Goal: Task Accomplishment & Management: Manage account settings

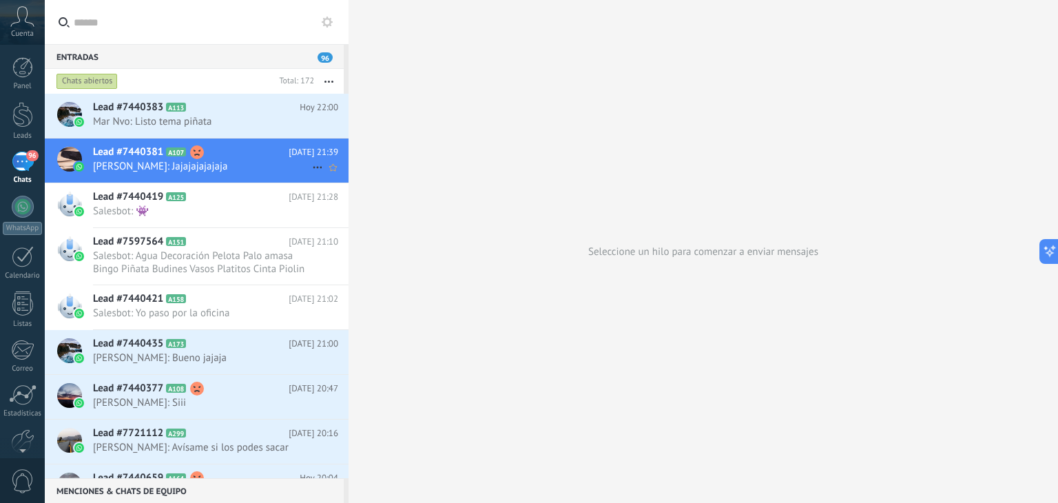
click at [152, 154] on span "Lead #7440381" at bounding box center [128, 152] width 70 height 14
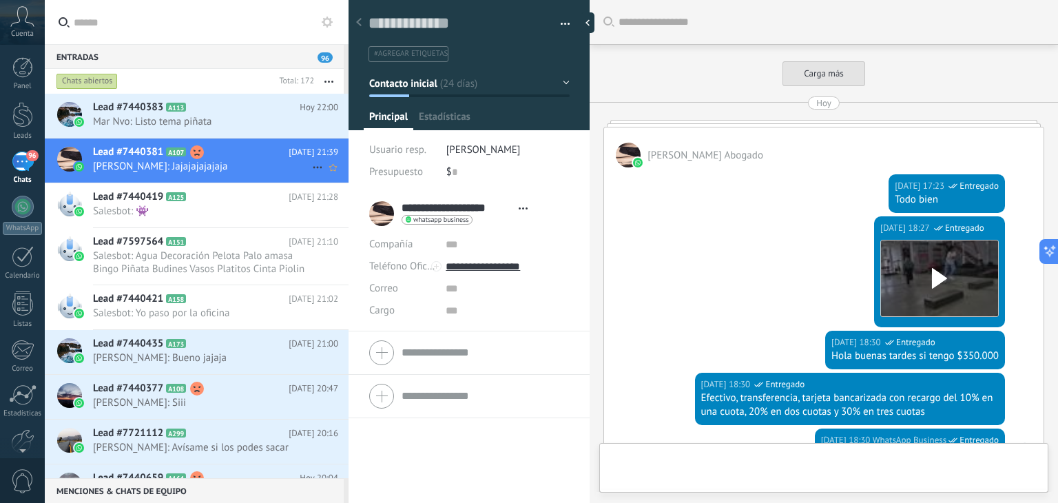
type textarea "**********"
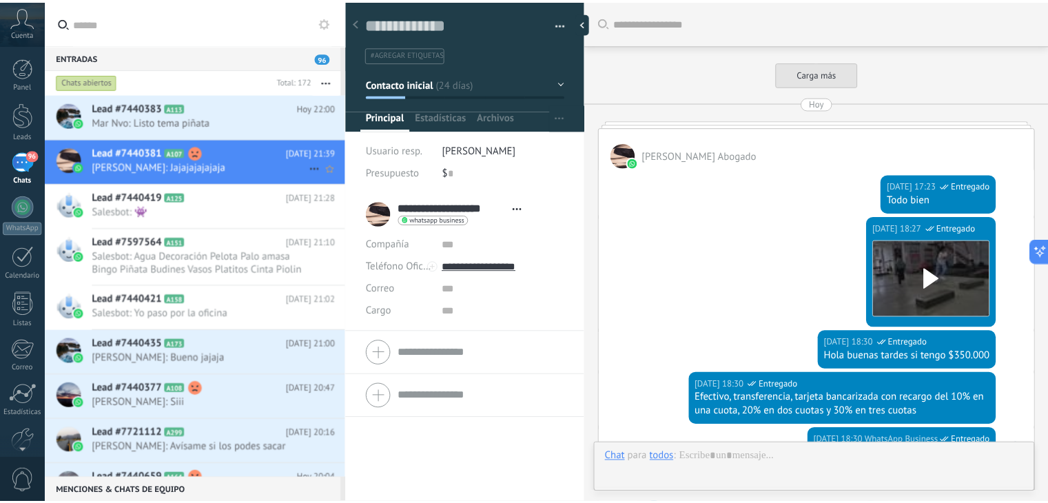
scroll to position [1425, 0]
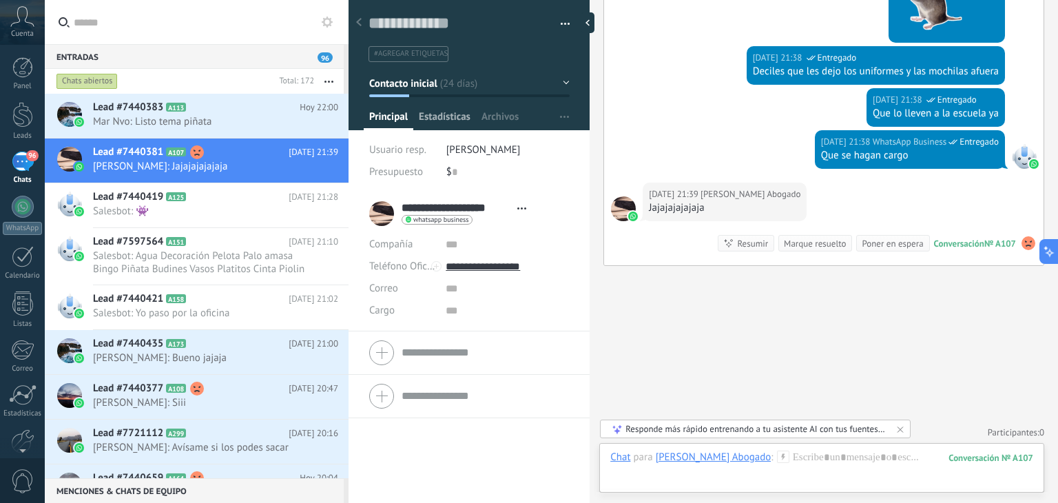
click at [442, 117] on span "Estadísticas" at bounding box center [445, 120] width 52 height 20
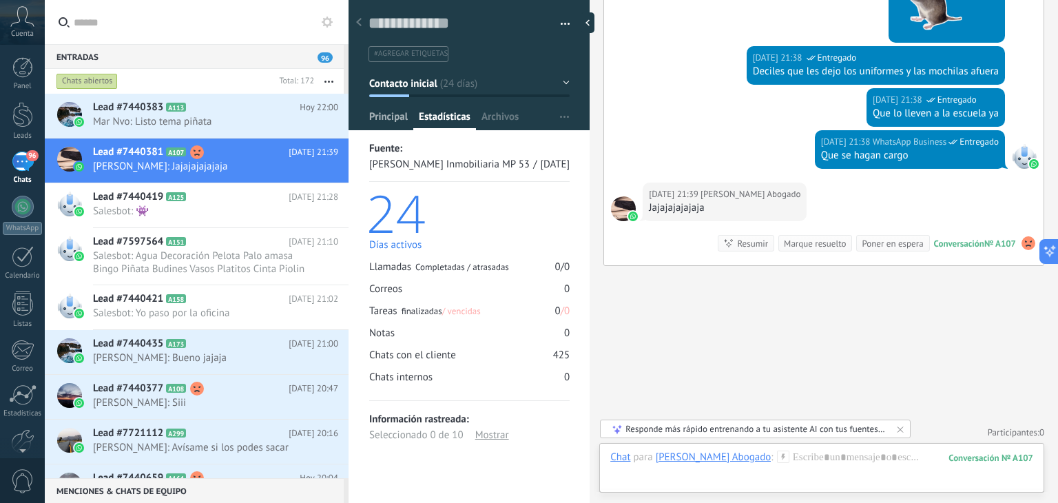
click at [386, 129] on span "Principal" at bounding box center [388, 120] width 39 height 20
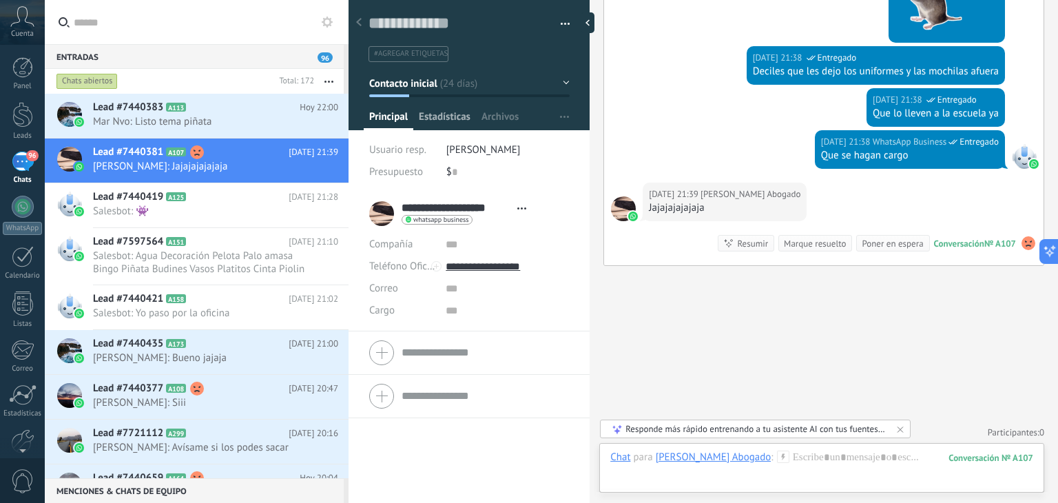
click at [450, 119] on span "Estadísticas" at bounding box center [445, 120] width 52 height 20
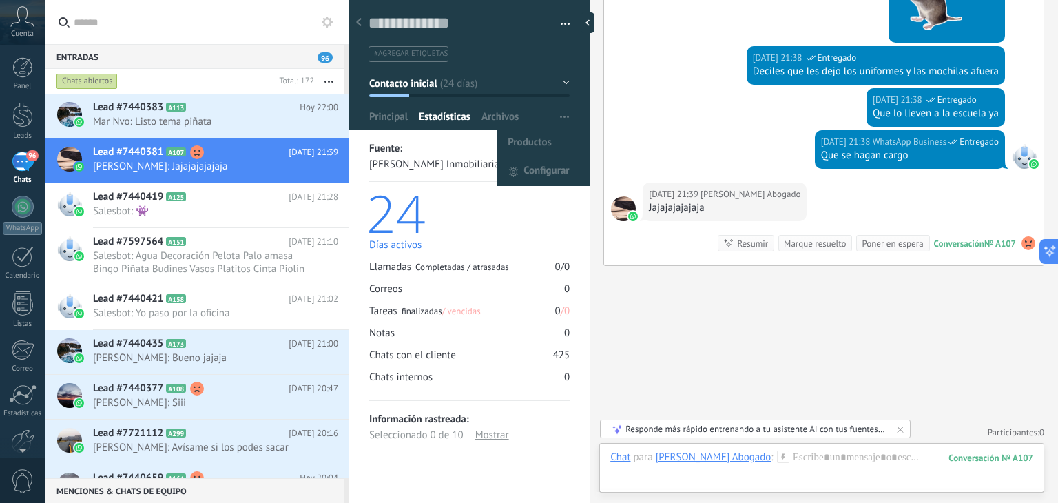
click at [560, 112] on span "button" at bounding box center [564, 117] width 9 height 26
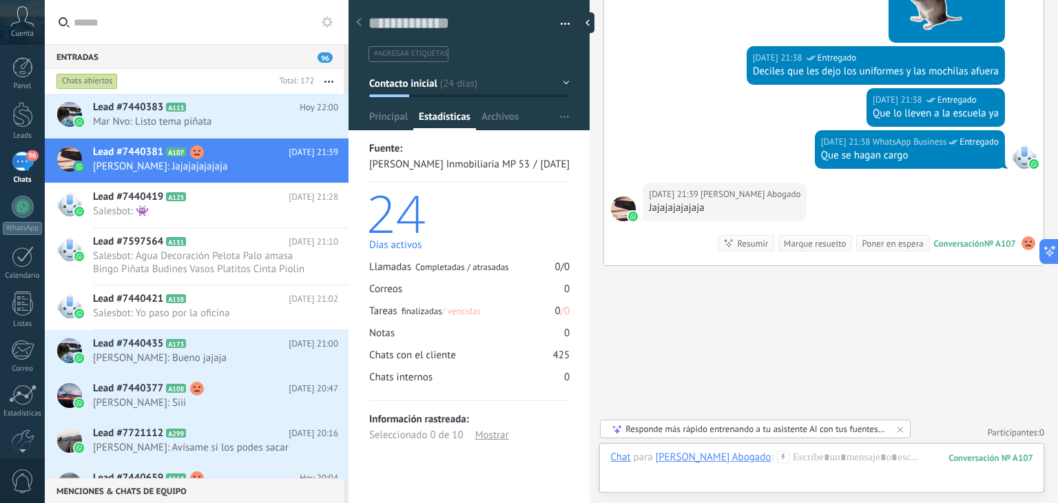
click at [558, 22] on button "button" at bounding box center [561, 24] width 20 height 21
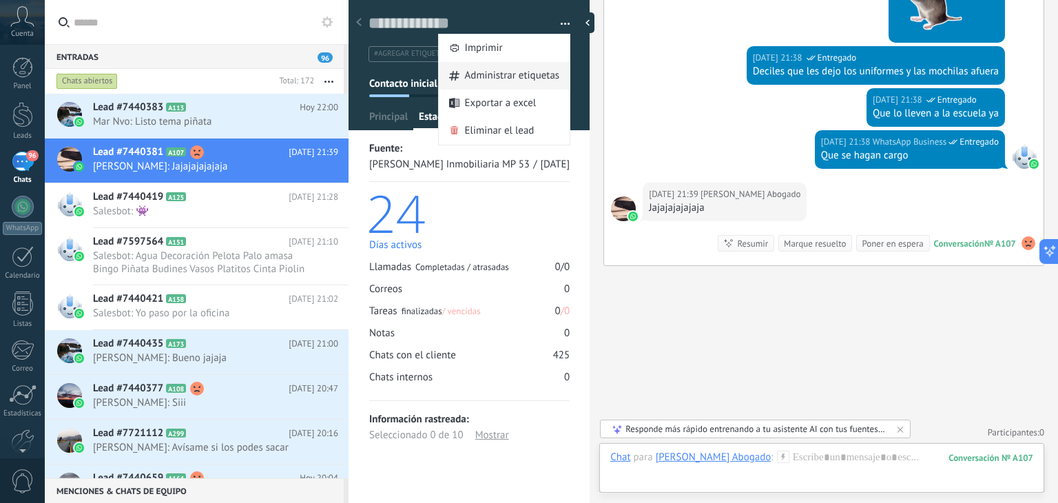
click at [521, 72] on span "Administrar etiquetas" at bounding box center [512, 76] width 95 height 28
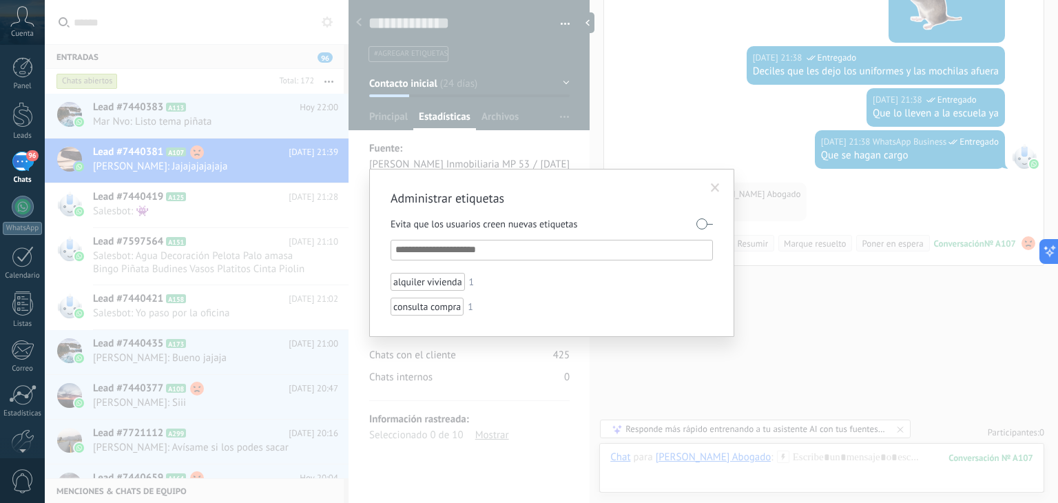
drag, startPoint x: 521, startPoint y: 72, endPoint x: 573, endPoint y: 150, distance: 93.3
click at [573, 150] on div "Administrar etiquetas Evita que los usuarios creen nuevas etiquetas alquiler vi…" at bounding box center [552, 251] width 1014 height 503
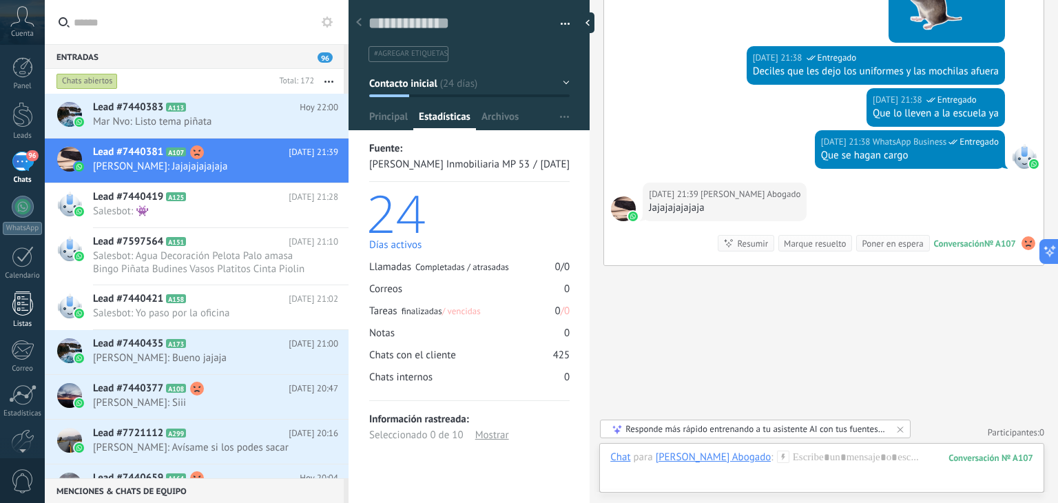
click at [15, 295] on div at bounding box center [22, 303] width 21 height 24
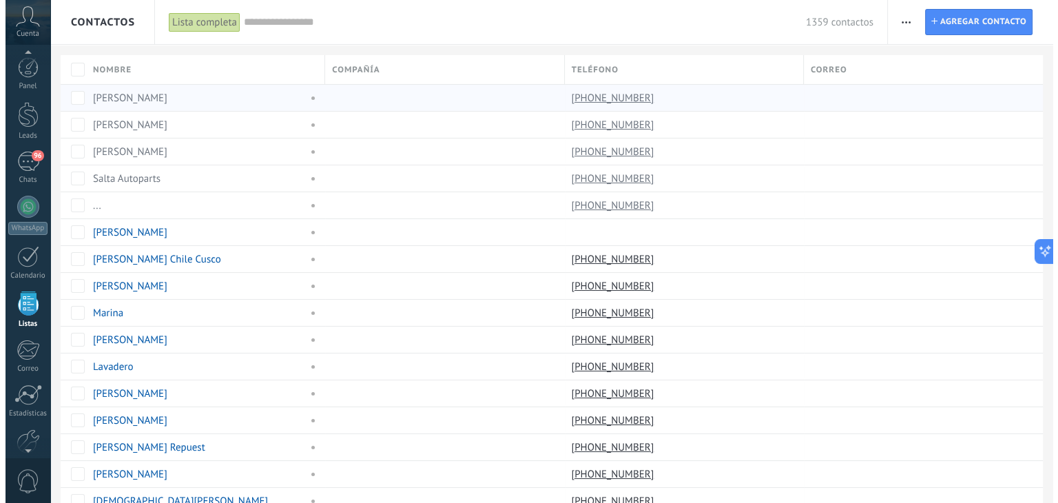
scroll to position [35, 0]
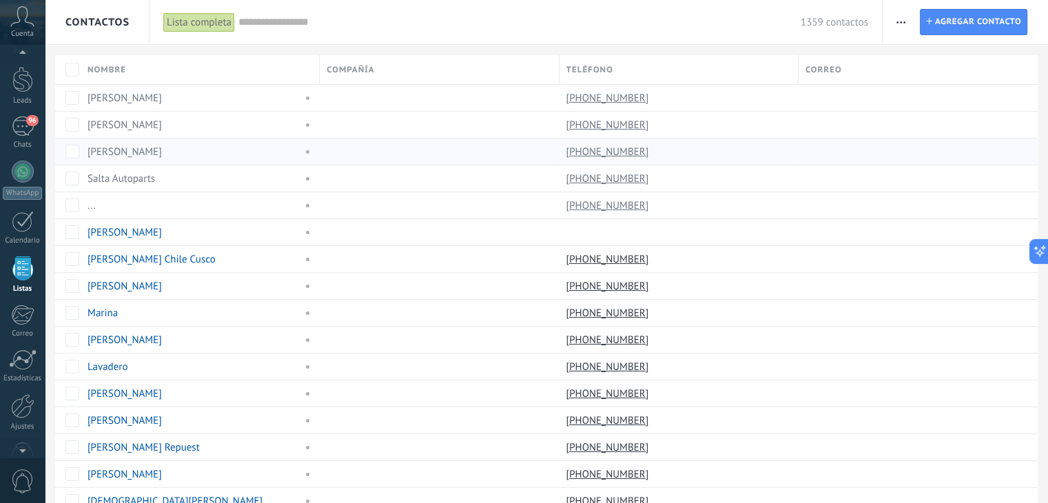
click at [112, 155] on link "[PERSON_NAME]" at bounding box center [125, 151] width 74 height 13
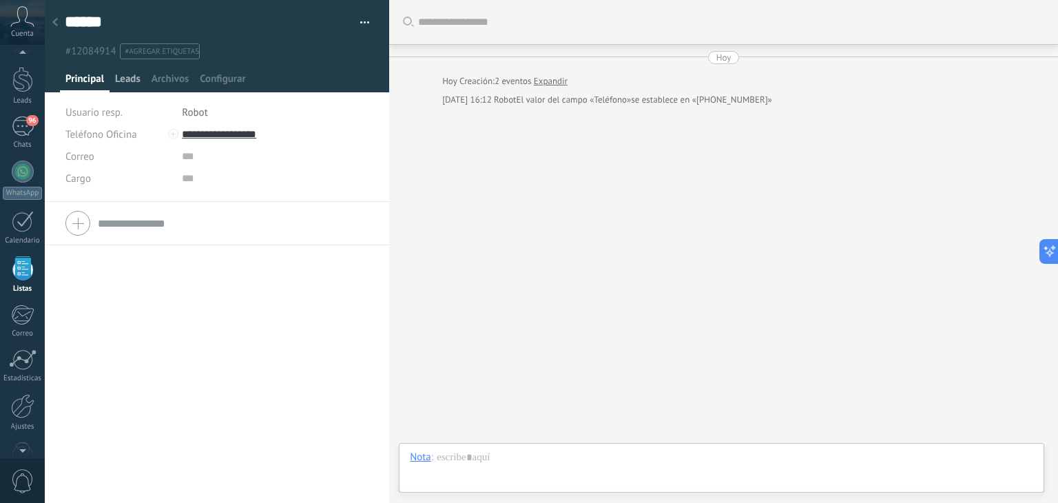
click at [121, 75] on span "Leads" at bounding box center [127, 82] width 25 height 20
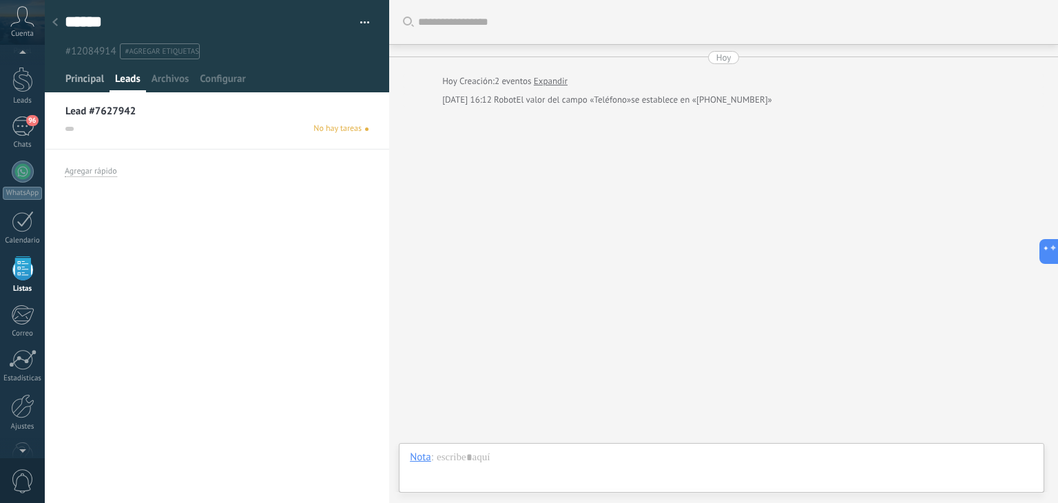
click at [85, 88] on span "Principal" at bounding box center [84, 82] width 39 height 20
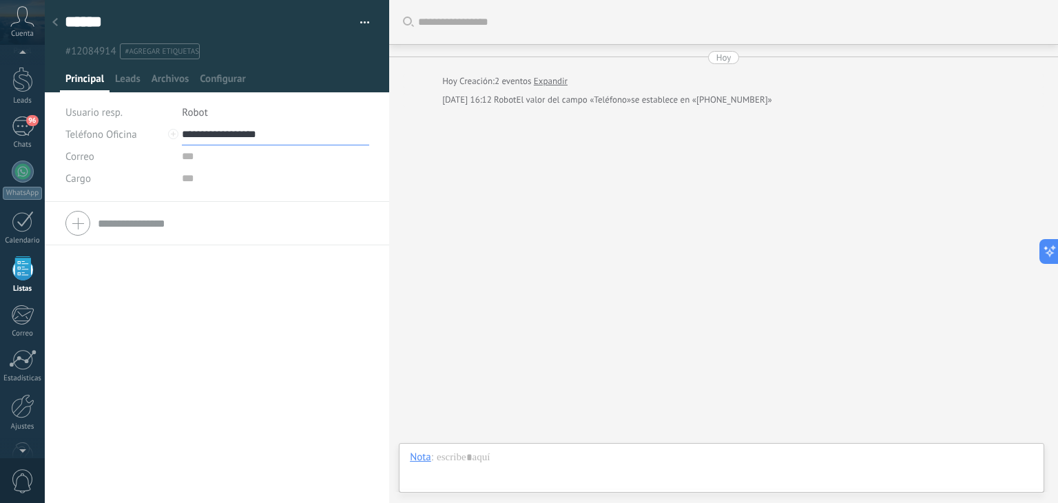
click at [212, 136] on input "**********" at bounding box center [275, 134] width 187 height 22
type input "**********"
click at [286, 185] on input "text" at bounding box center [275, 178] width 187 height 22
click at [174, 83] on span "Archivos" at bounding box center [170, 82] width 37 height 20
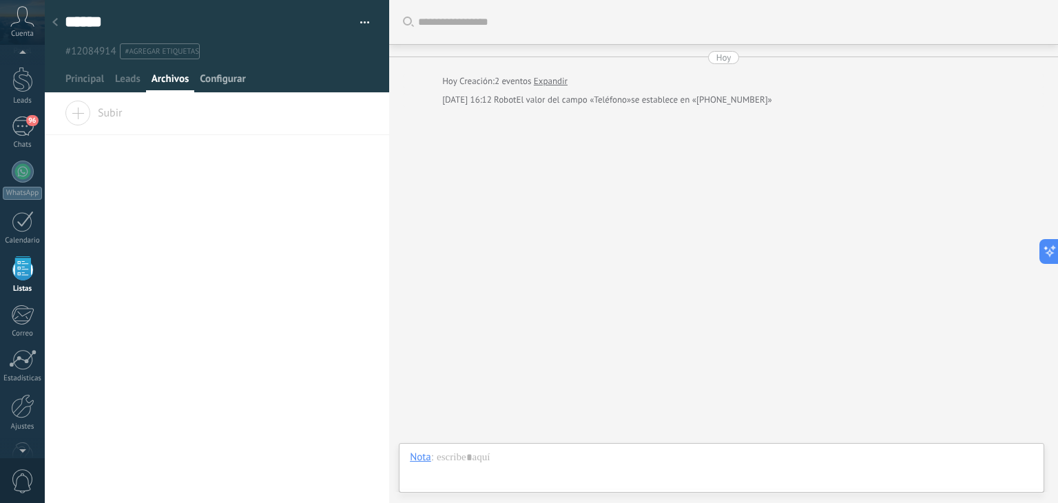
click at [222, 81] on span "Configurar" at bounding box center [222, 82] width 45 height 20
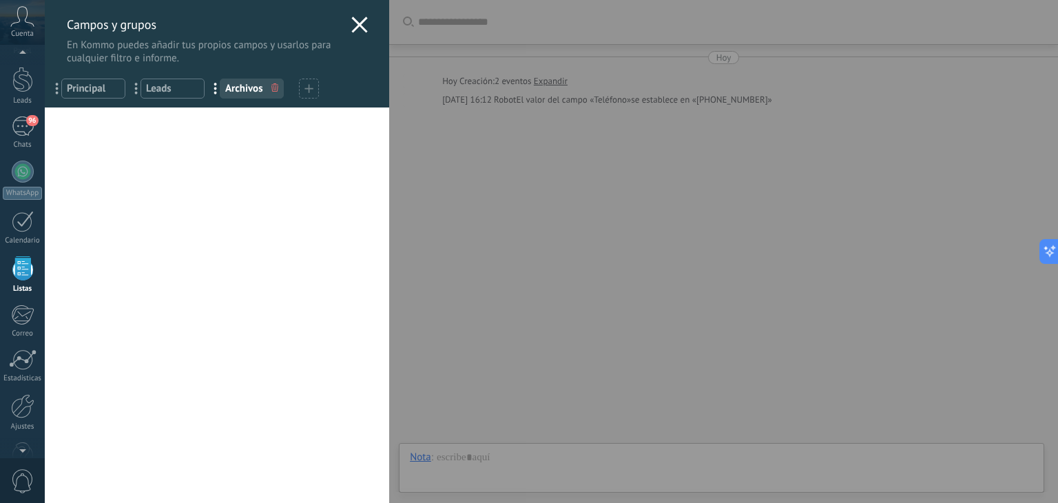
click at [45, 133] on div "Campos y grupos En Kommo puedes añadir tus propios campos y usarlos para cualqu…" at bounding box center [552, 251] width 1014 height 503
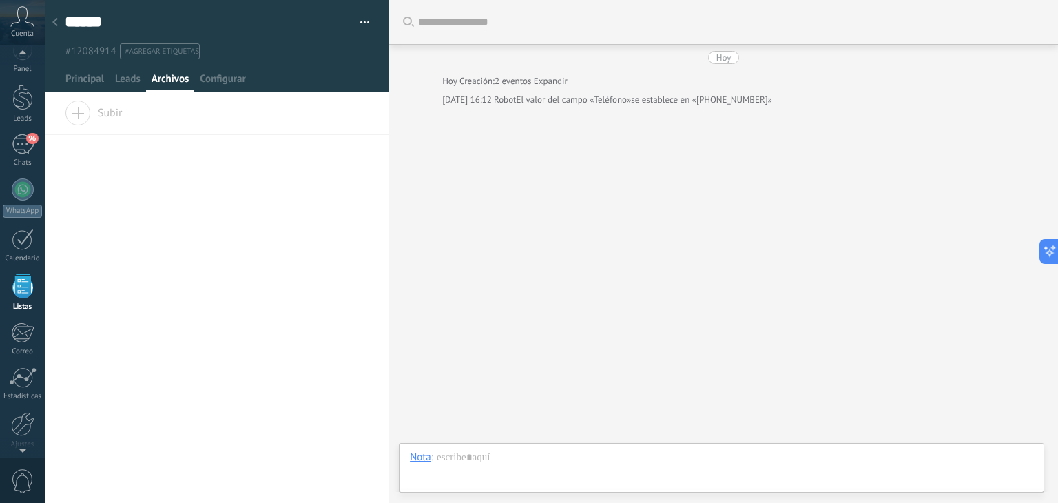
scroll to position [35, 0]
click at [58, 23] on div at bounding box center [54, 23] width 19 height 27
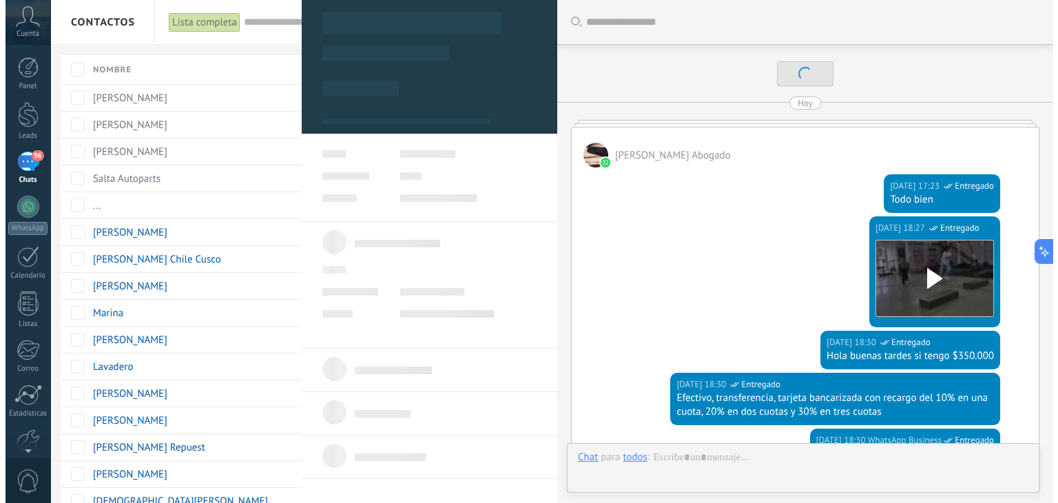
scroll to position [1425, 0]
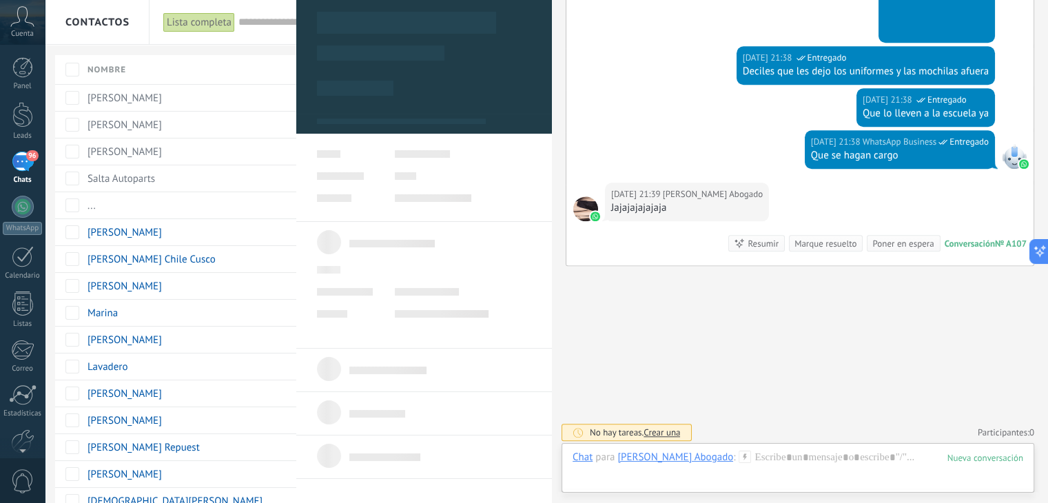
click at [700, 456] on div "[PERSON_NAME] Abogado" at bounding box center [675, 457] width 116 height 12
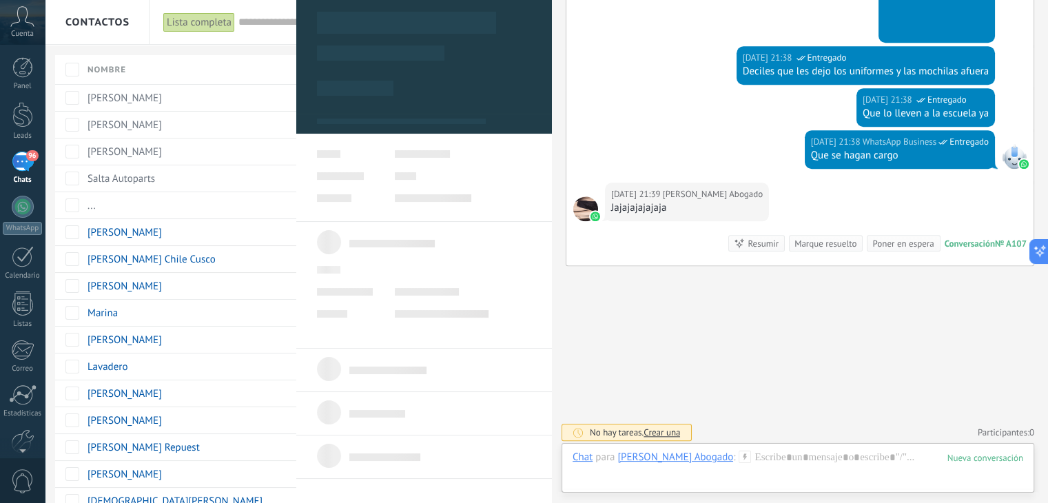
click at [997, 64] on div "[DATE] 21:38 WhatsApp Business Entregado Deciles que les dejo los uniformes y l…" at bounding box center [799, 67] width 467 height 42
click at [23, 156] on div "96" at bounding box center [23, 162] width 22 height 20
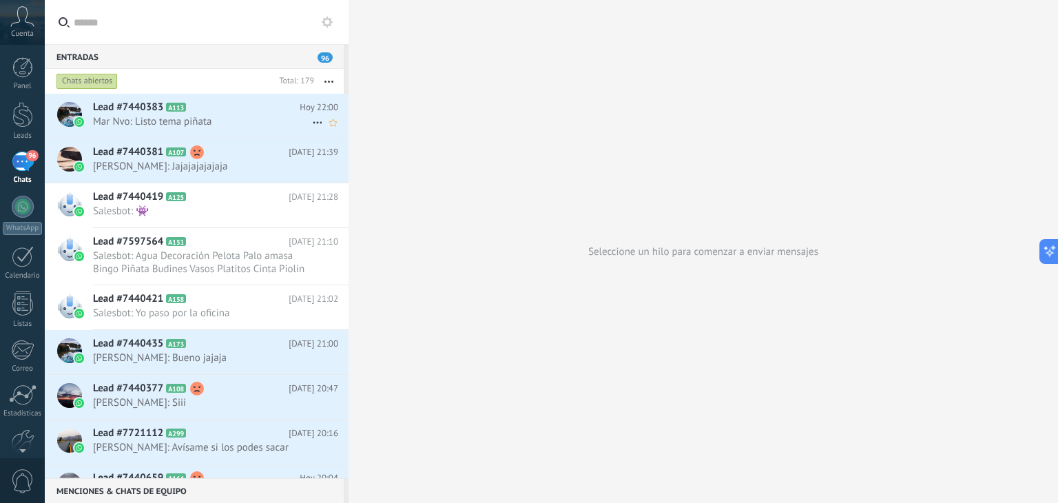
click at [147, 121] on span "Mar Nvo: Listo tema piñata" at bounding box center [202, 121] width 219 height 13
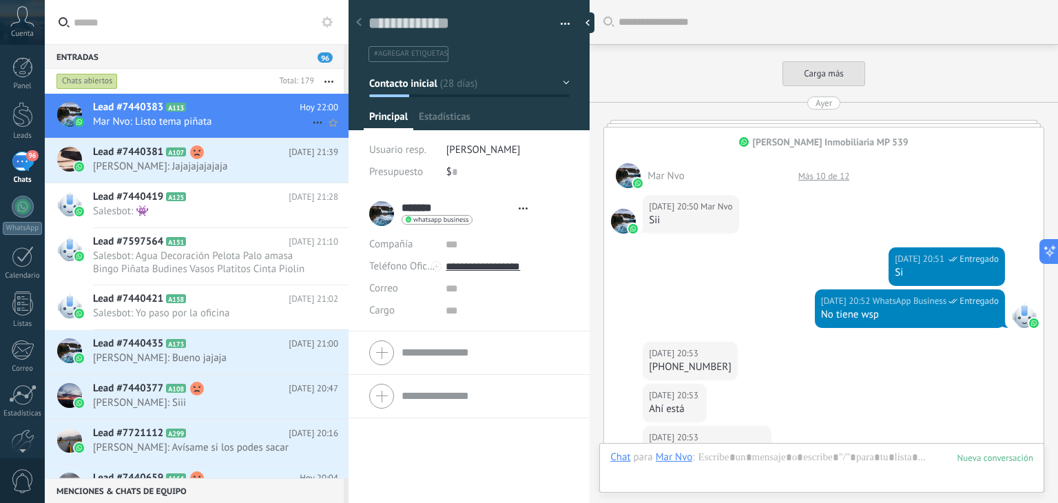
type textarea "**********"
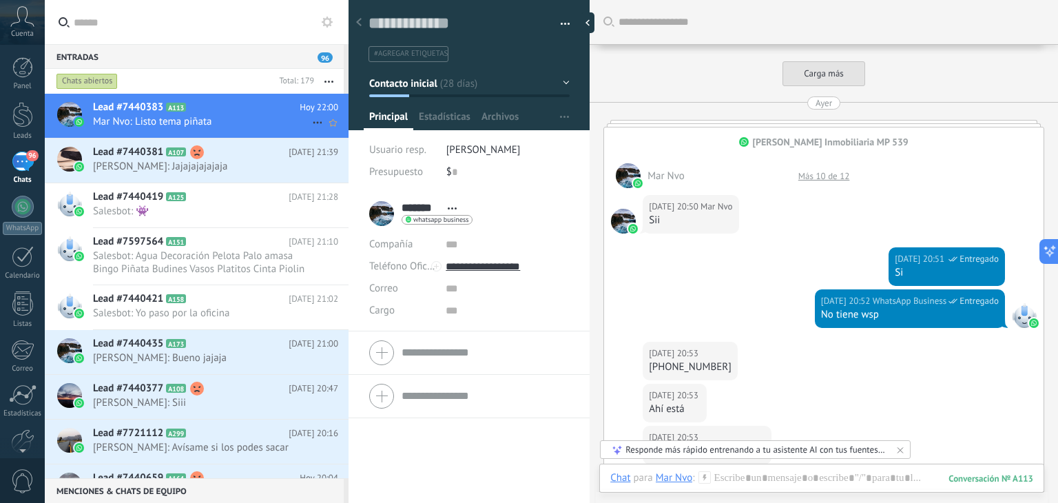
scroll to position [1671, 0]
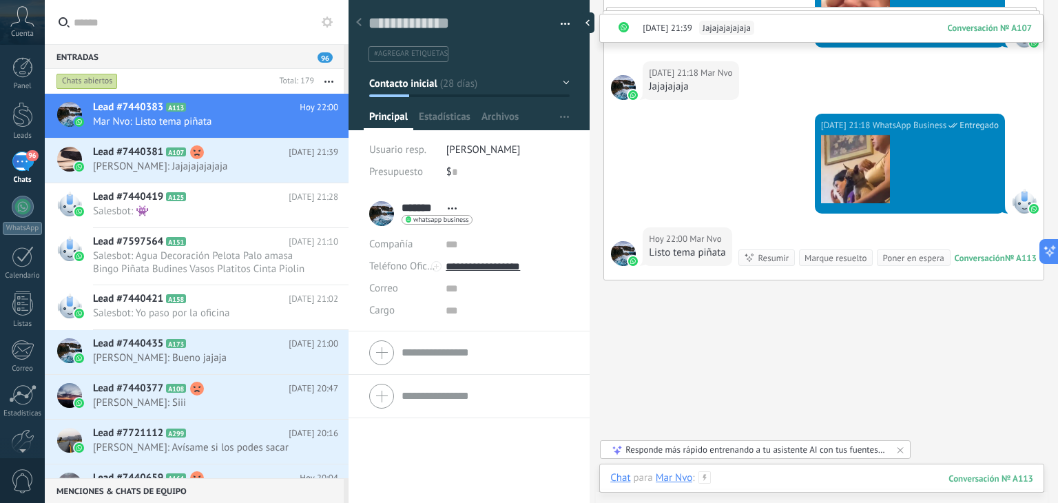
click at [725, 483] on div at bounding box center [822, 491] width 423 height 41
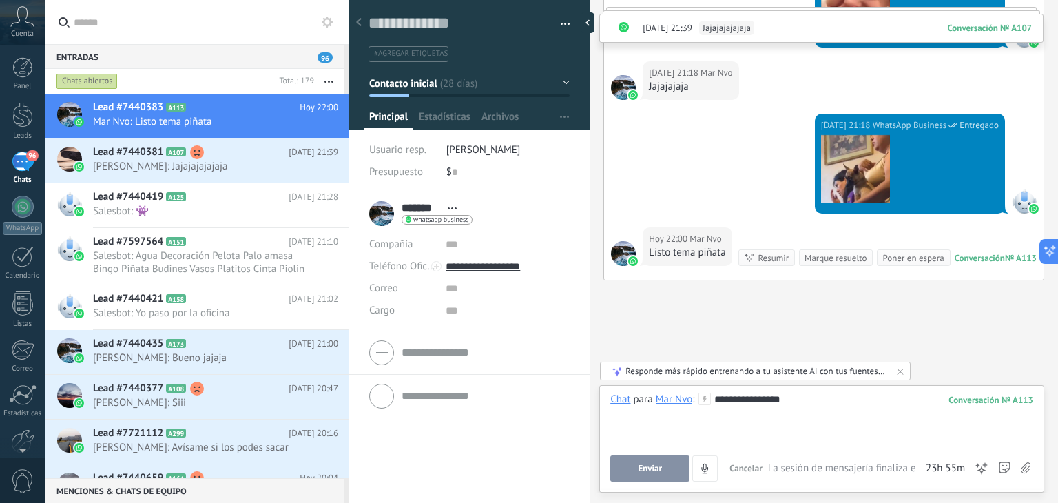
click at [640, 464] on span "Enviar" at bounding box center [650, 469] width 24 height 10
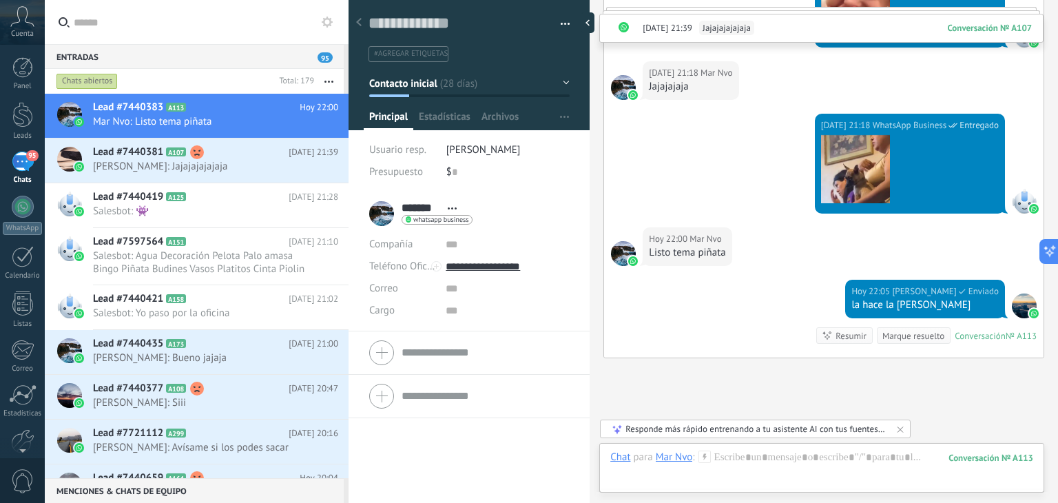
scroll to position [1765, 0]
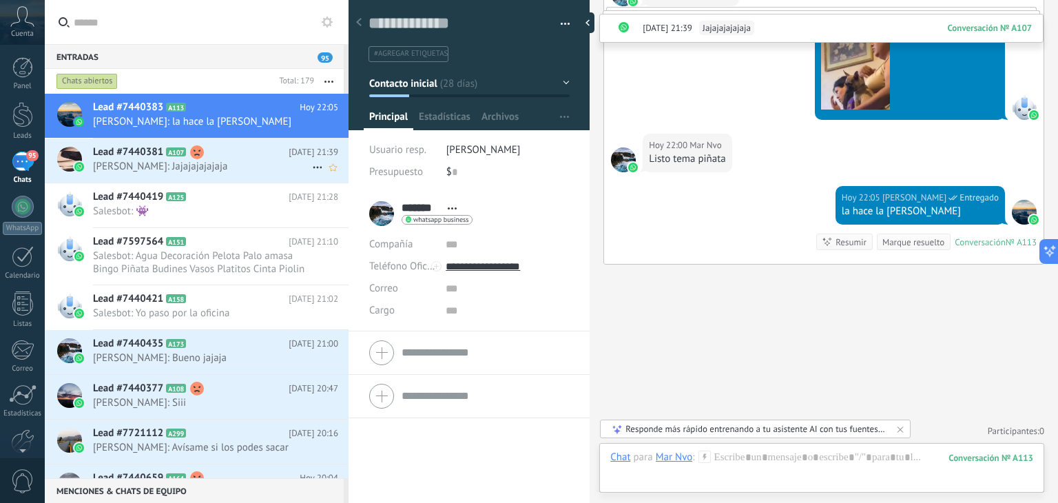
click at [192, 147] on use at bounding box center [197, 152] width 14 height 14
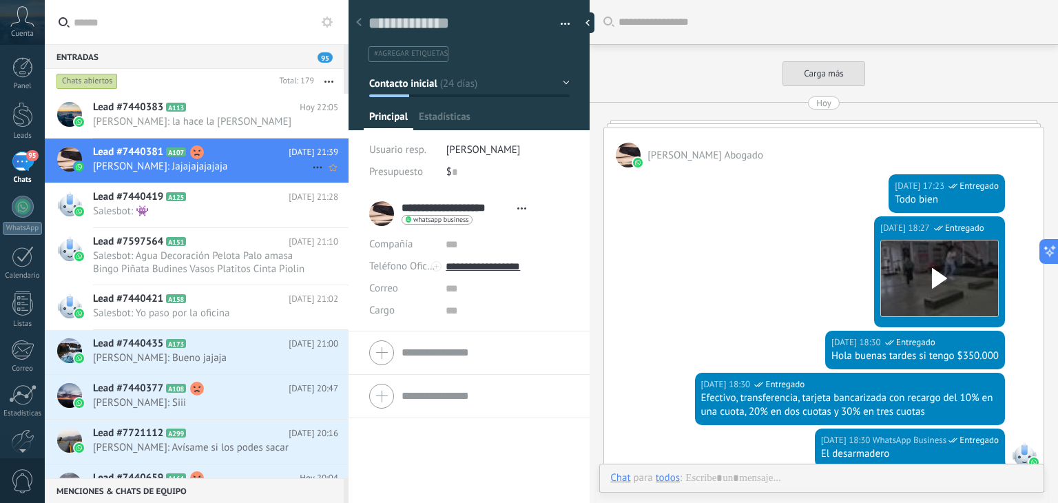
scroll to position [1395, 0]
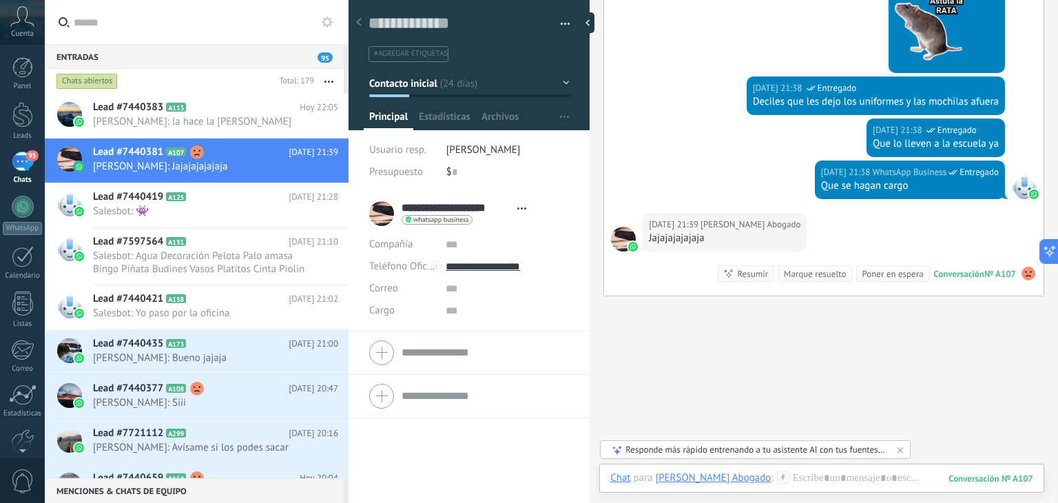
click at [1029, 268] on use at bounding box center [1029, 274] width 14 height 14
click at [1016, 287] on div "[DATE] 21:39 [PERSON_NAME] Abogado Jajajajajajaja Conversación № A107 Conversac…" at bounding box center [824, 254] width 440 height 83
click at [243, 396] on span "[PERSON_NAME]: Siii" at bounding box center [202, 402] width 219 height 13
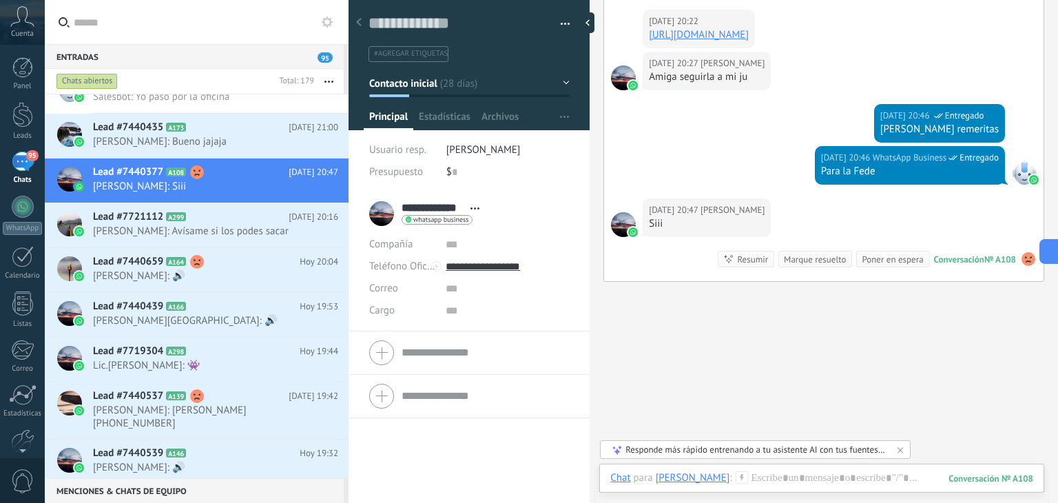
scroll to position [238, 0]
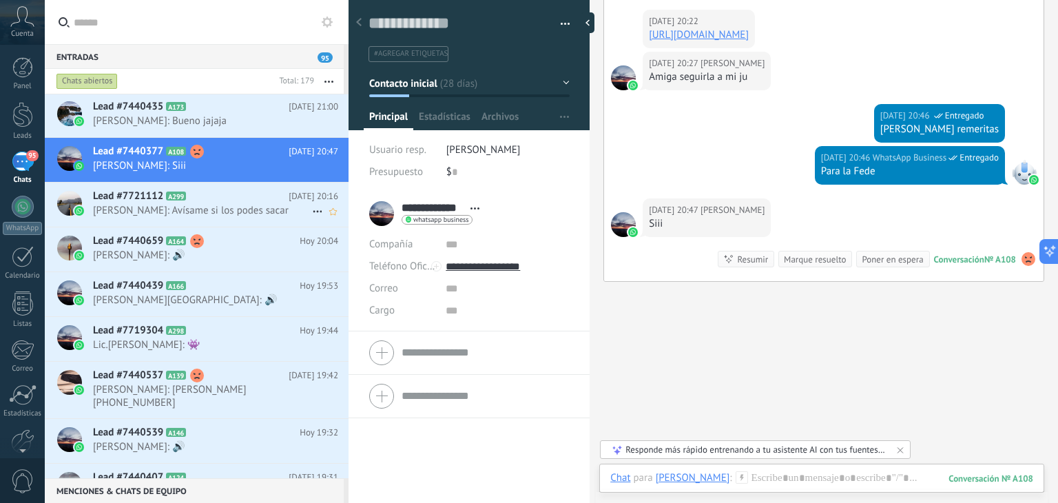
click at [236, 200] on h2 "Lead #7721112 A299" at bounding box center [191, 196] width 196 height 14
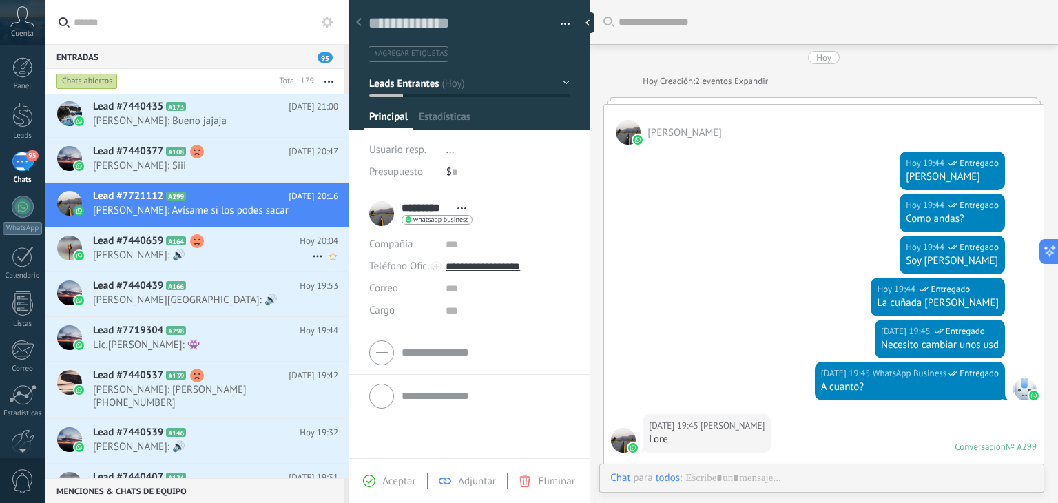
scroll to position [778, 0]
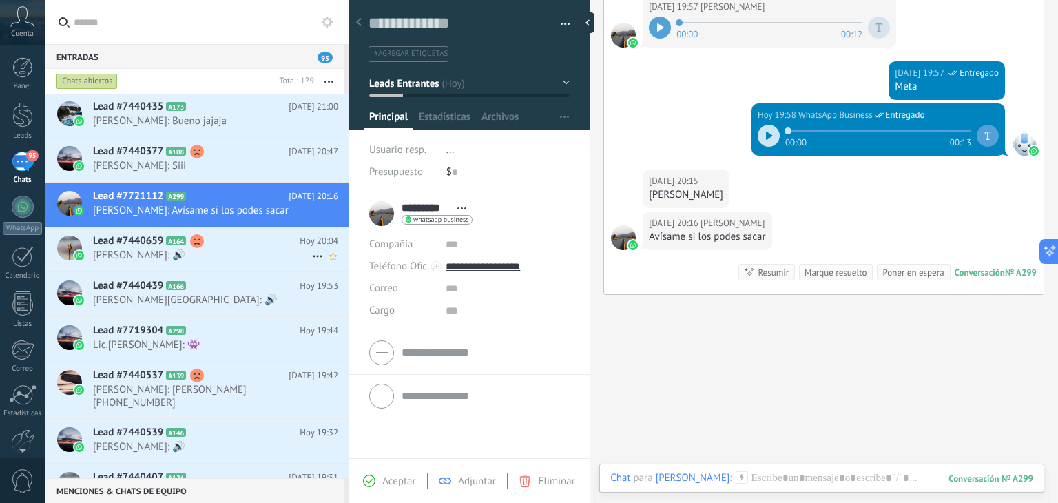
click at [233, 238] on h2 "Lead #7440659 A164" at bounding box center [196, 241] width 207 height 14
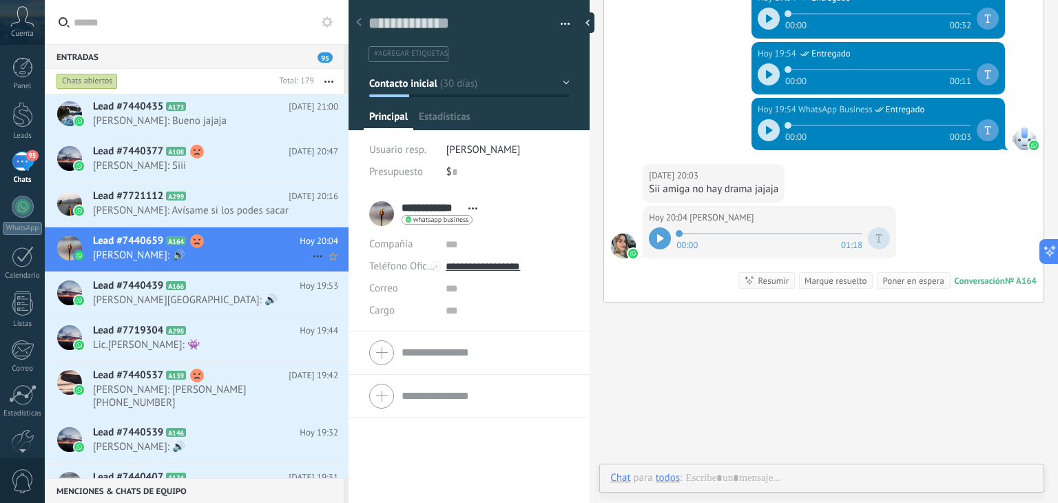
scroll to position [20, 0]
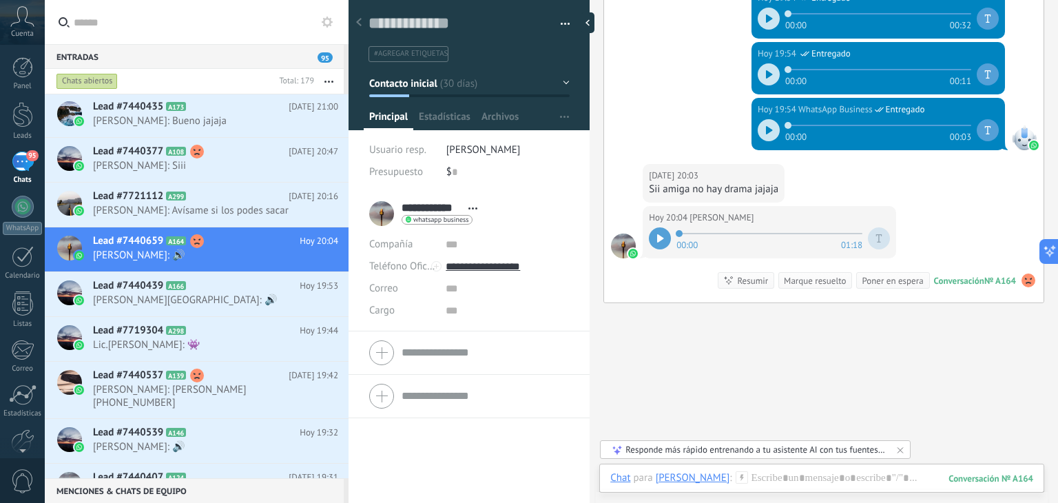
click at [664, 236] on div at bounding box center [660, 238] width 22 height 22
click at [236, 284] on h2 "Lead #7440439 A166" at bounding box center [196, 286] width 207 height 14
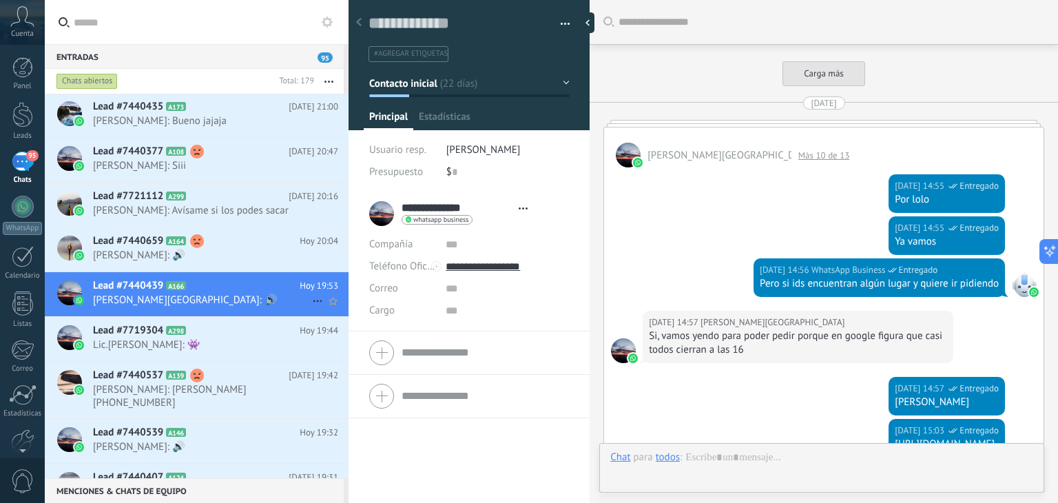
type textarea "**********"
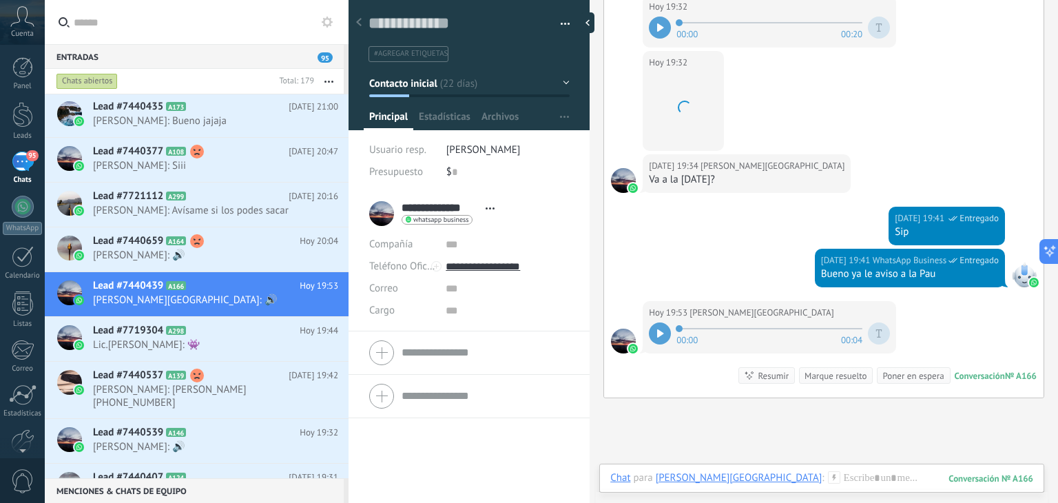
scroll to position [2074, 0]
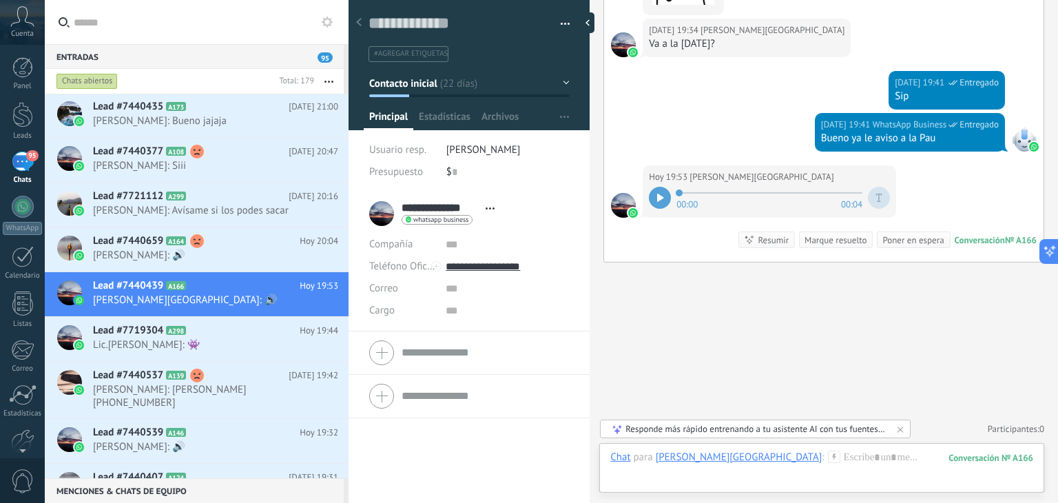
click at [656, 209] on div at bounding box center [660, 198] width 22 height 22
click at [81, 76] on div "Chats abiertos" at bounding box center [87, 81] width 61 height 17
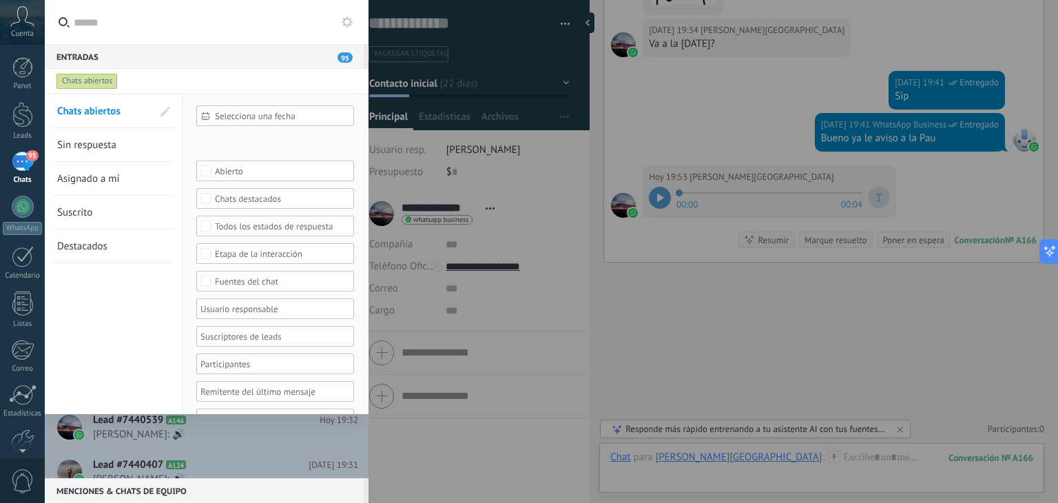
click at [0, 0] on div "Leads Entrantes Contacto inicial Negociación Debate contractual Discusión de co…" at bounding box center [0, 0] width 0 height 0
click at [25, 265] on div at bounding box center [23, 256] width 22 height 21
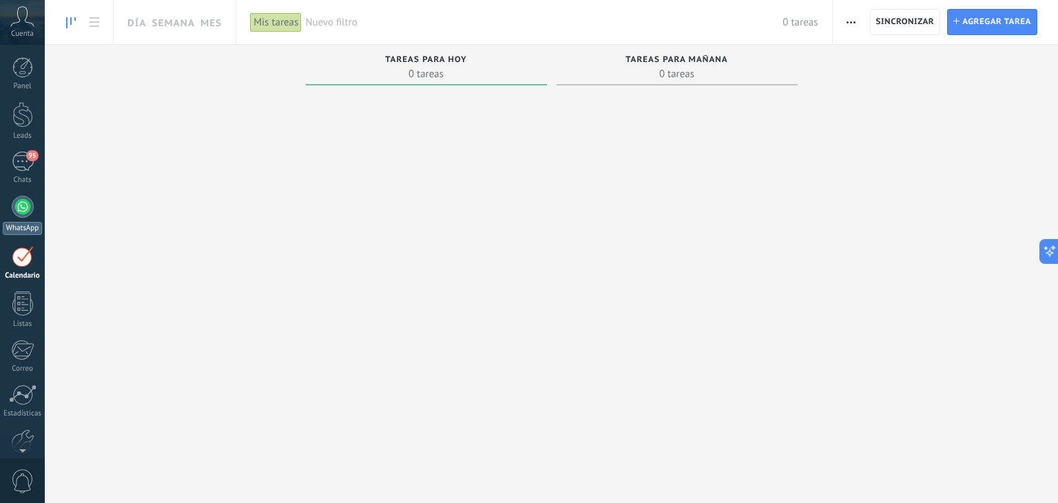
click at [22, 216] on div at bounding box center [23, 207] width 22 height 22
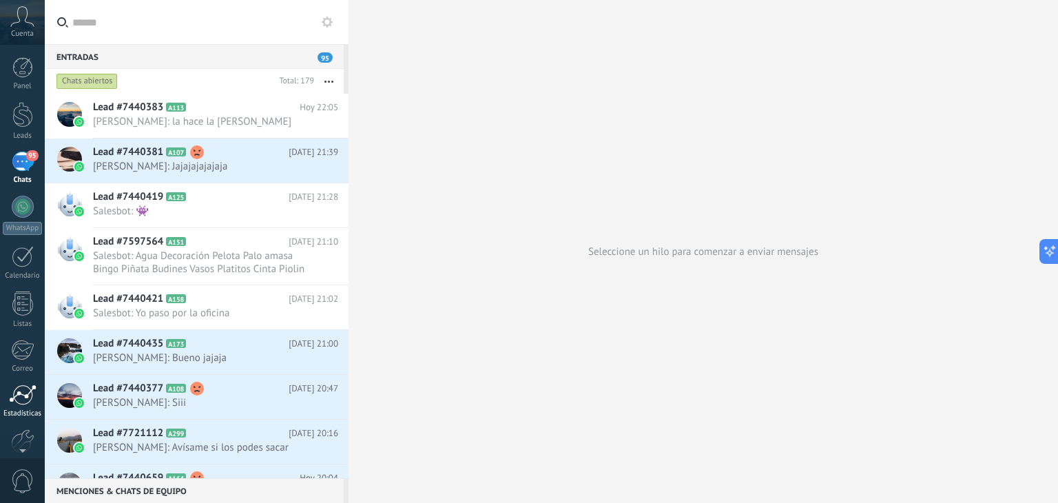
click at [21, 397] on div at bounding box center [23, 394] width 28 height 21
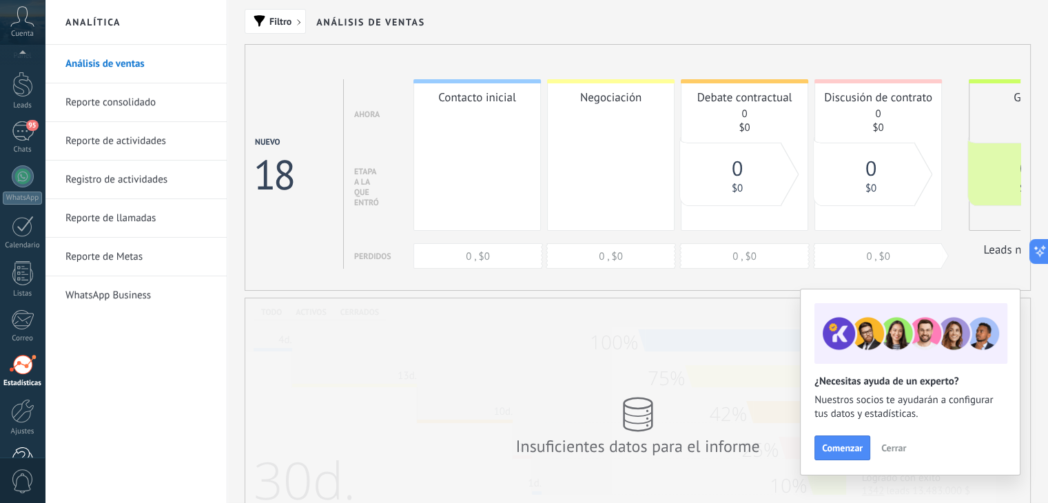
scroll to position [69, 0]
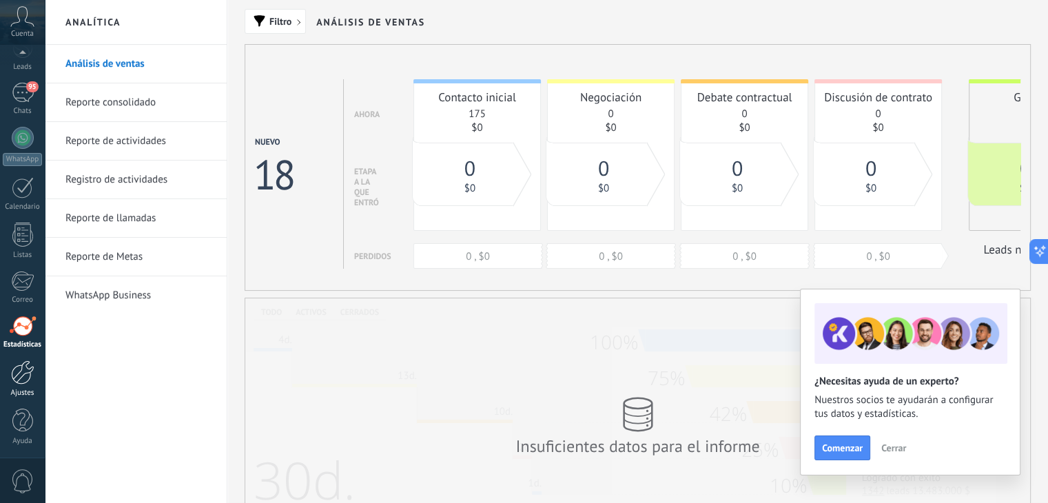
click at [20, 385] on link "Ajustes" at bounding box center [22, 378] width 45 height 37
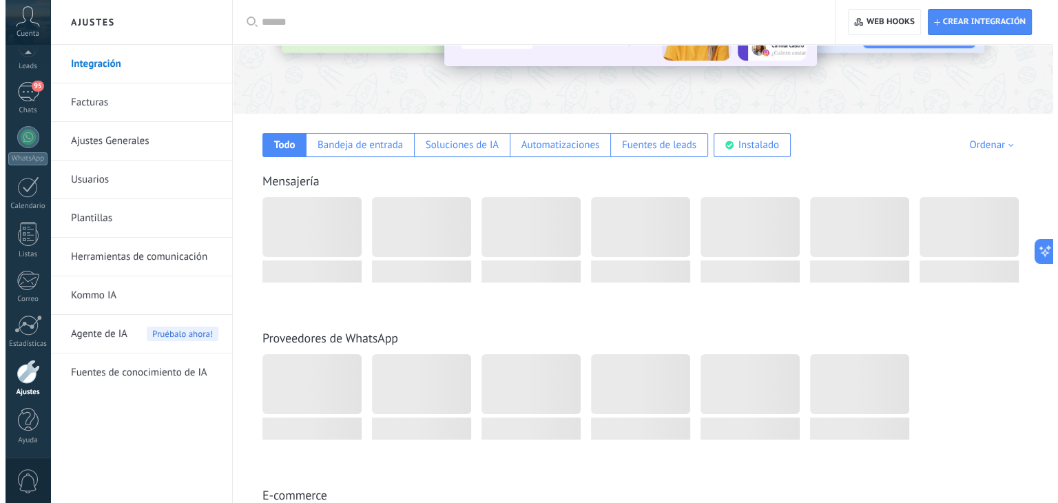
scroll to position [224, 0]
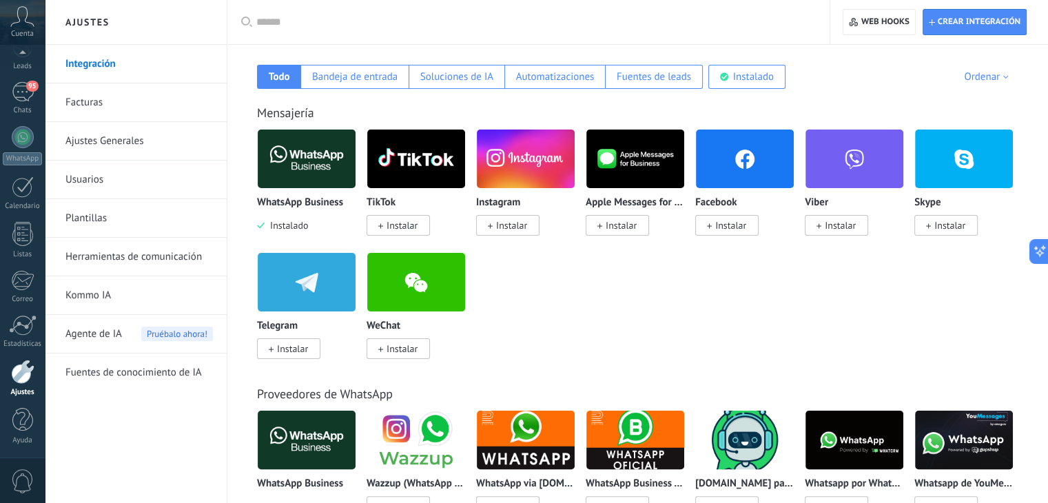
click at [491, 227] on icon at bounding box center [490, 226] width 5 height 6
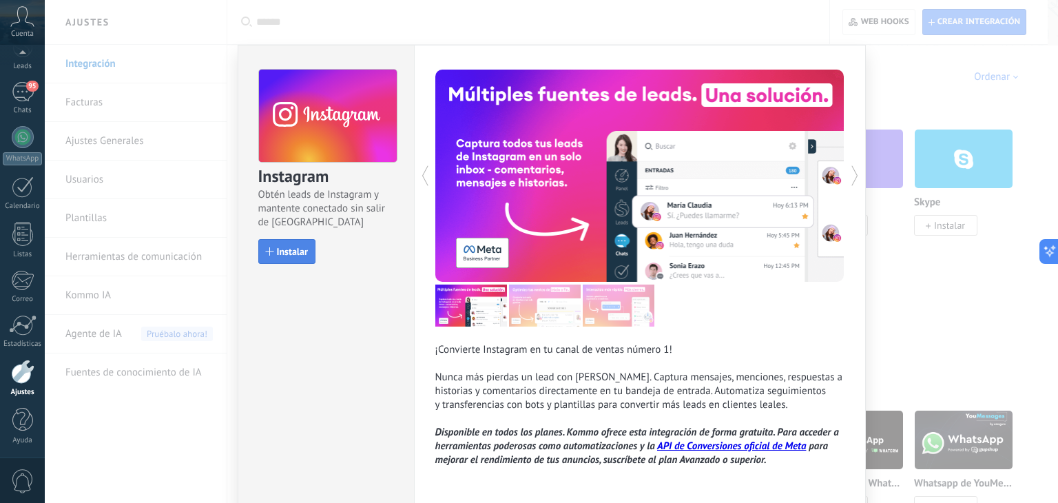
click at [278, 247] on span "Instalar" at bounding box center [292, 252] width 31 height 10
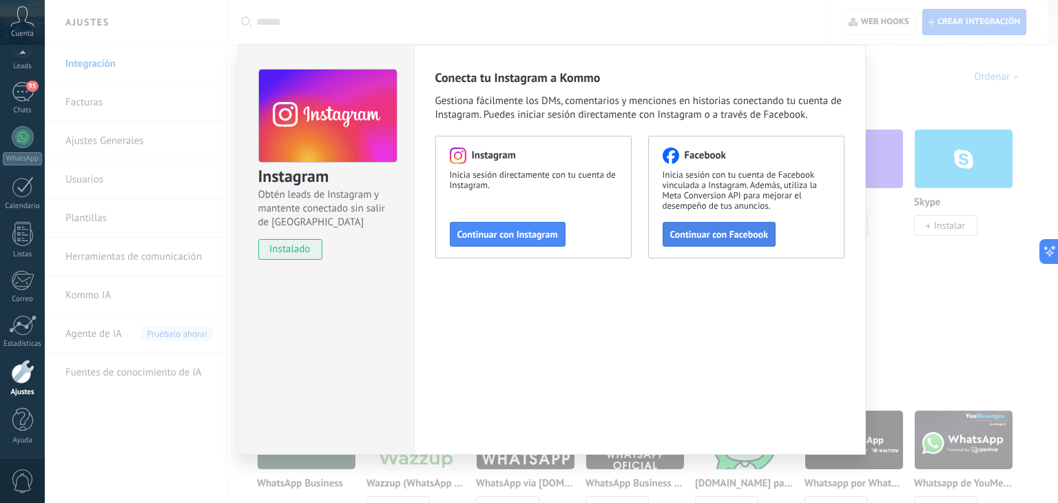
click at [692, 232] on span "Continuar con Facebook" at bounding box center [719, 234] width 99 height 10
click at [496, 239] on span "Continuar con Instagram" at bounding box center [508, 234] width 101 height 10
click at [730, 231] on span "Continuar con Facebook" at bounding box center [719, 234] width 99 height 10
click at [555, 23] on div "Instagram Obtén leads de Instagram y mantente conectado sin salir de Kommo inst…" at bounding box center [552, 251] width 1014 height 503
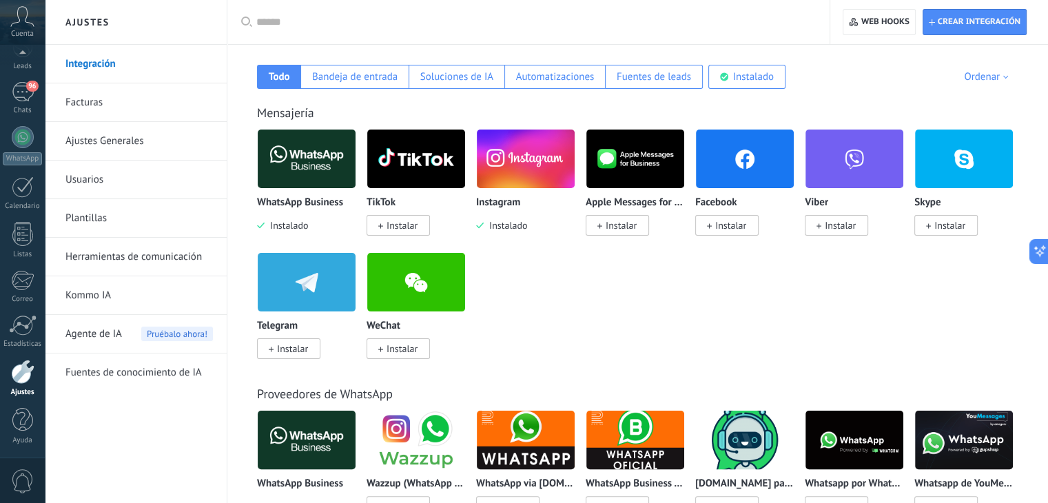
click at [728, 227] on span "Instalar" at bounding box center [730, 225] width 31 height 12
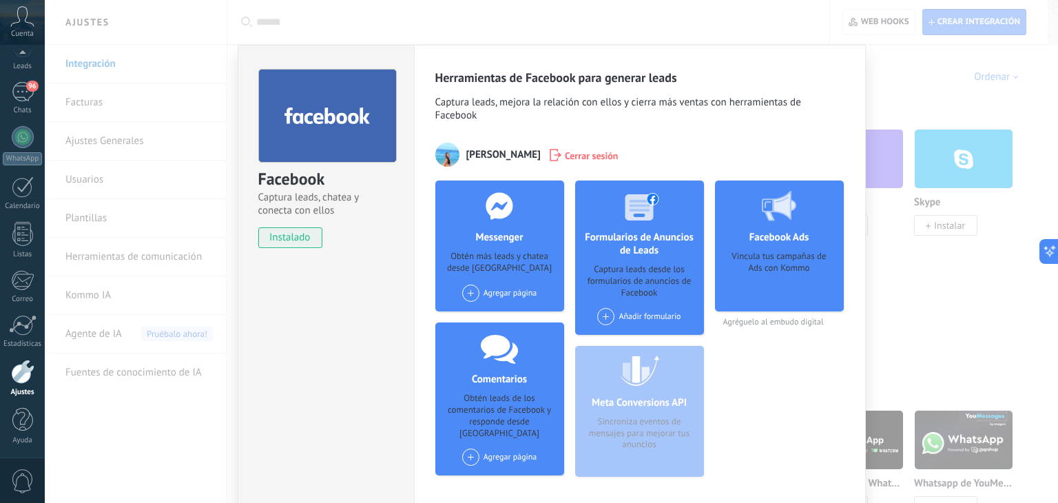
click at [572, 28] on div "Facebook Captura leads, chatea y conecta con ellos instalado Desinstalar Herram…" at bounding box center [552, 251] width 1014 height 503
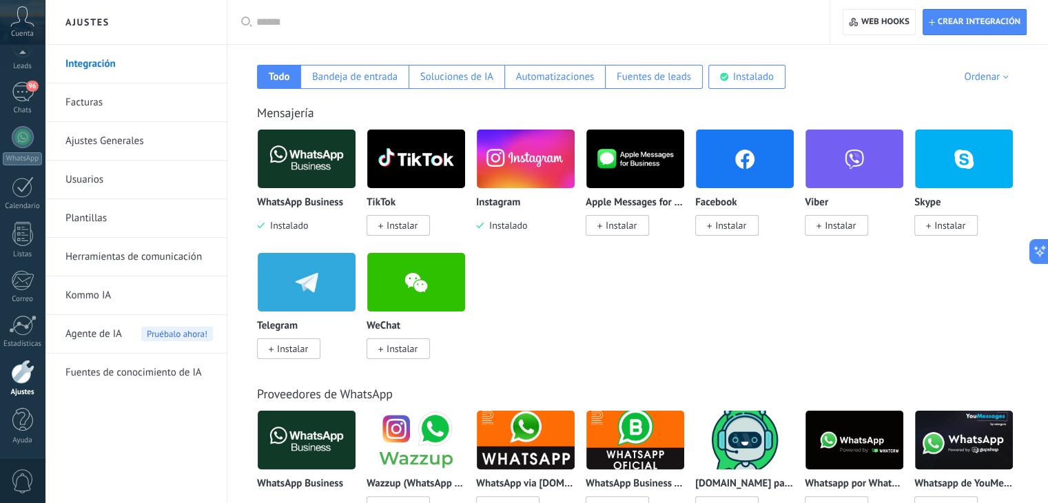
click at [716, 227] on span "Instalar" at bounding box center [730, 225] width 31 height 12
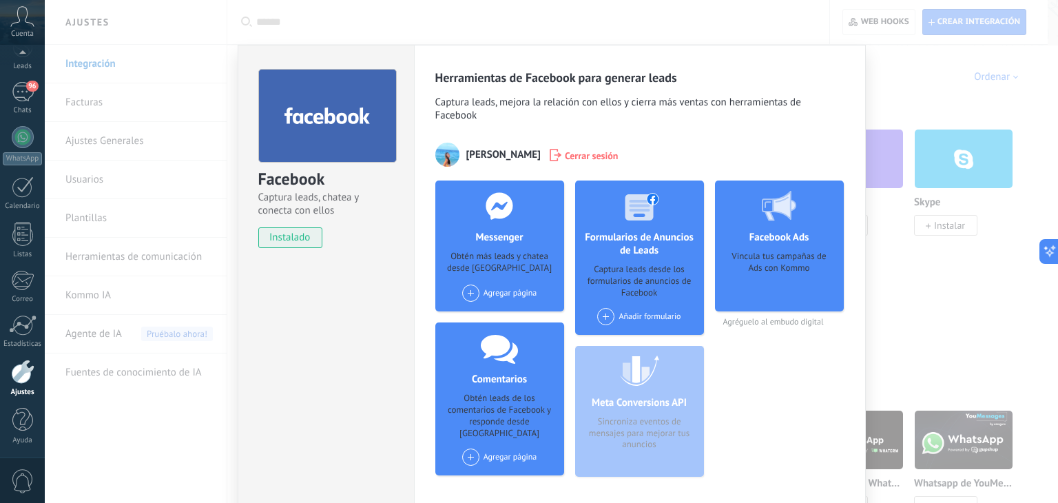
click at [294, 237] on span "instalado" at bounding box center [290, 237] width 63 height 21
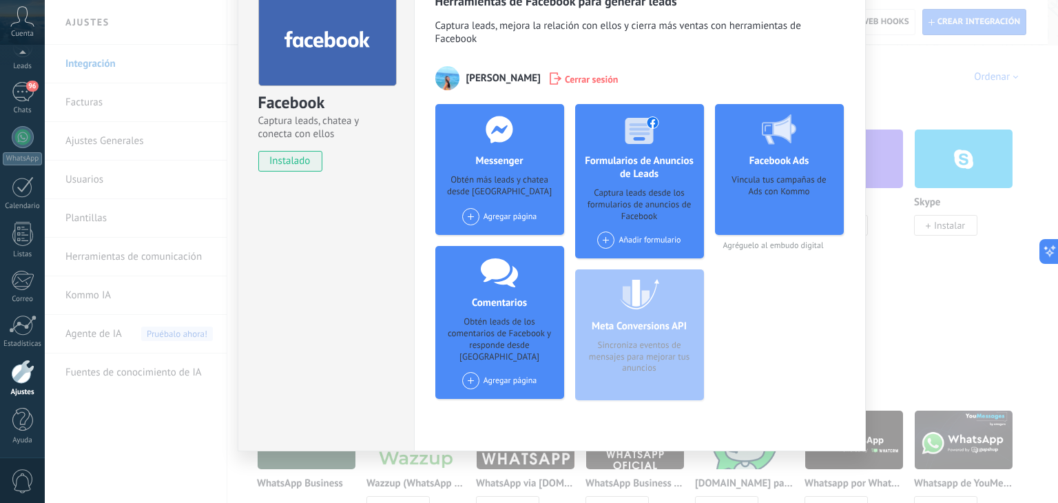
click at [464, 218] on span at bounding box center [470, 216] width 17 height 17
click at [499, 239] on div "LGinmobiliariametan" at bounding box center [513, 242] width 104 height 30
click at [606, 238] on span at bounding box center [605, 240] width 17 height 17
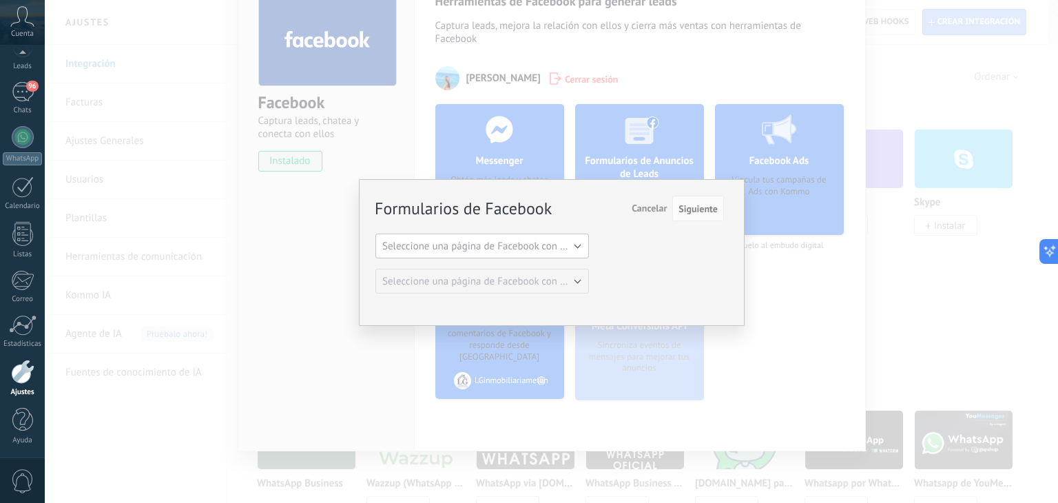
click at [573, 240] on span "Seleccione una página de Facebook con formas" at bounding box center [486, 246] width 208 height 13
click at [557, 261] on li "LGinmobiliariametan" at bounding box center [477, 269] width 221 height 23
click at [686, 204] on span "Siguiente" at bounding box center [698, 209] width 39 height 10
click at [713, 210] on span "Siguiente" at bounding box center [698, 209] width 39 height 10
click at [655, 203] on span "Cancelar" at bounding box center [649, 208] width 35 height 12
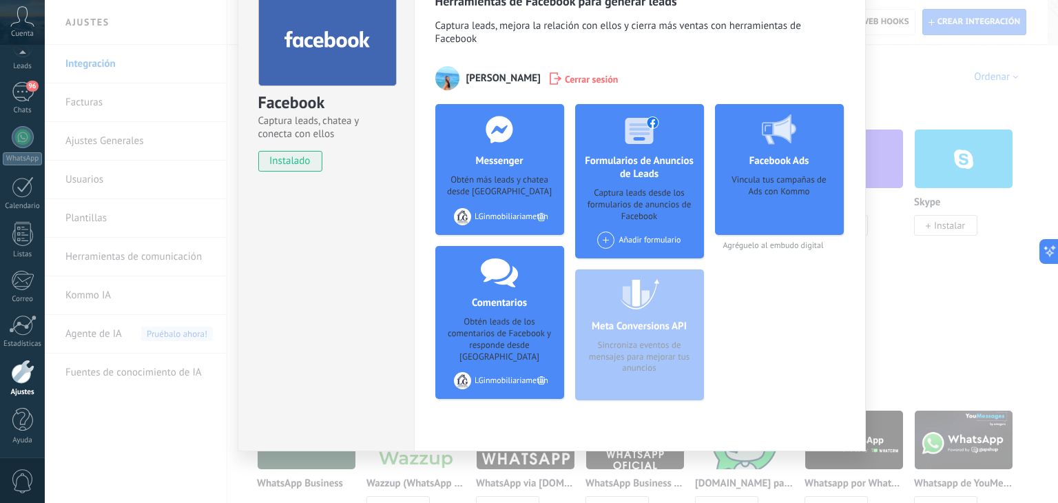
click at [739, 293] on div "Facebook Ads Vincula tus campañas de Ads con Kommo Agréguelo al embudo digital" at bounding box center [779, 257] width 129 height 307
click at [915, 96] on div "Facebook Captura leads, chatea y conecta con ellos instalado Desinstalar Herram…" at bounding box center [552, 251] width 1014 height 503
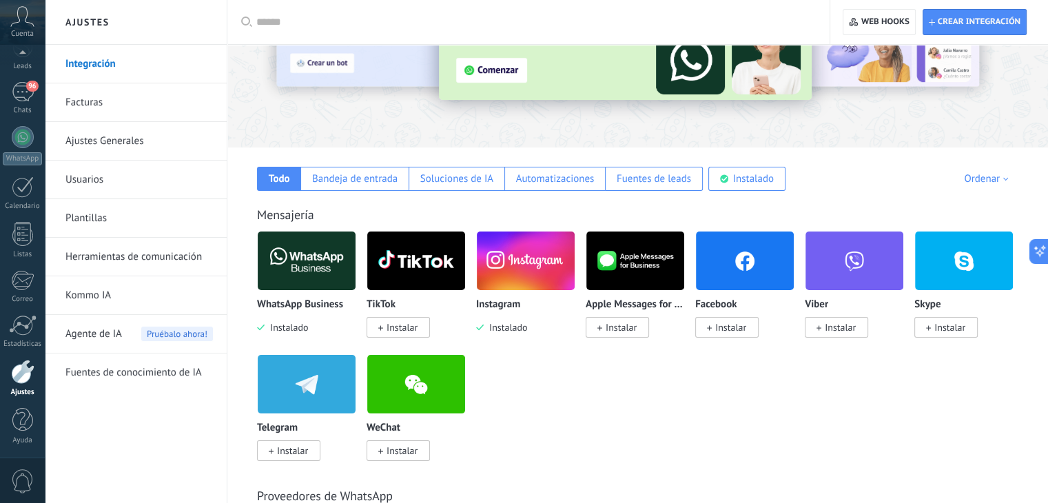
scroll to position [128, 0]
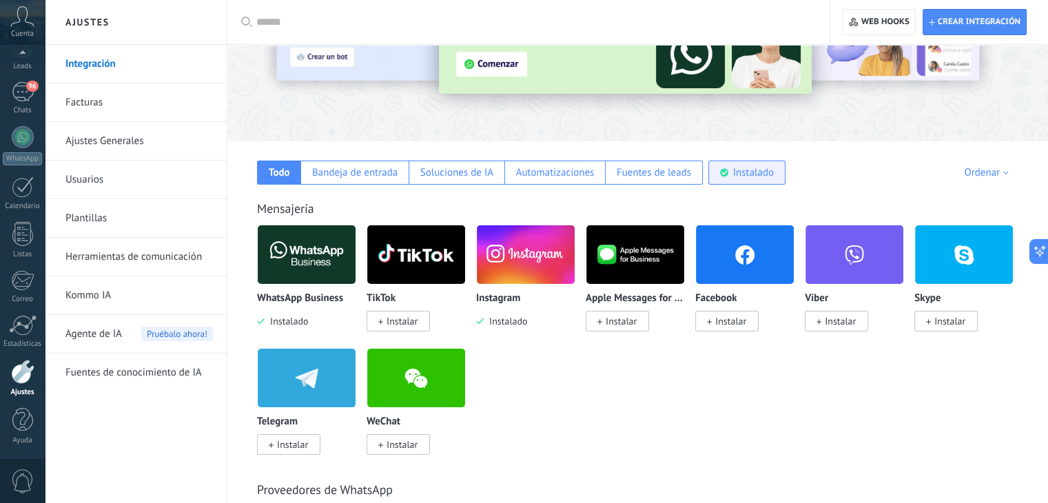
click at [741, 176] on div "Instalado" at bounding box center [753, 172] width 41 height 13
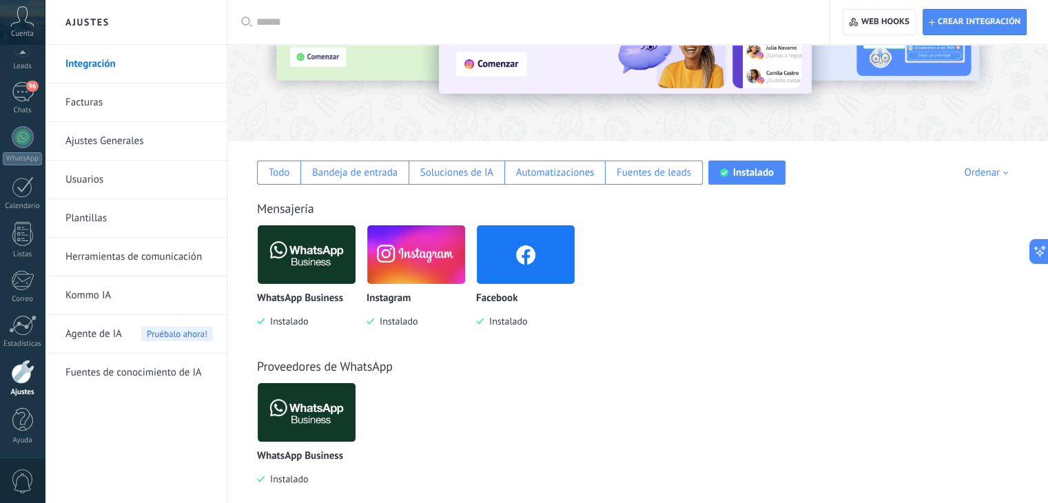
click at [97, 107] on link "Facturas" at bounding box center [138, 102] width 147 height 39
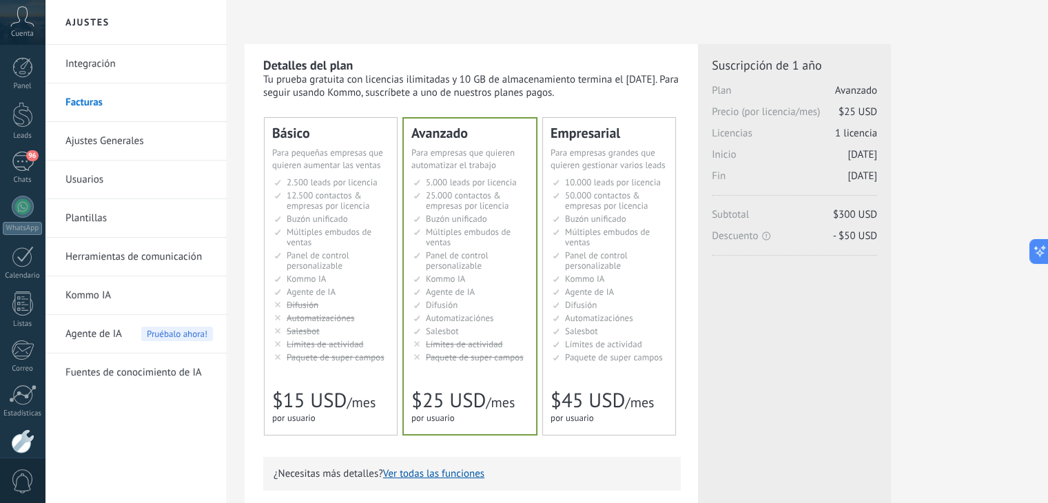
click at [98, 138] on link "Ajustes Generales" at bounding box center [138, 141] width 147 height 39
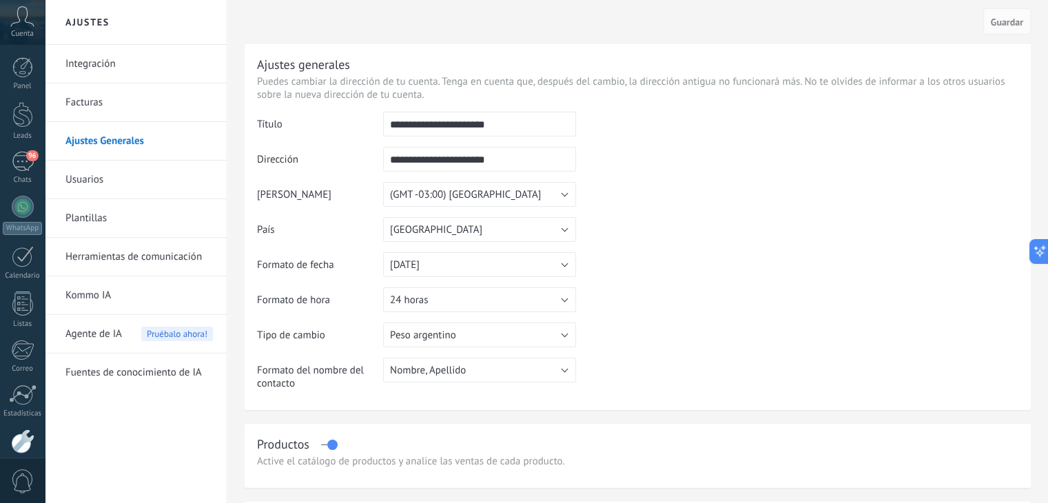
click at [92, 172] on link "Usuarios" at bounding box center [138, 180] width 147 height 39
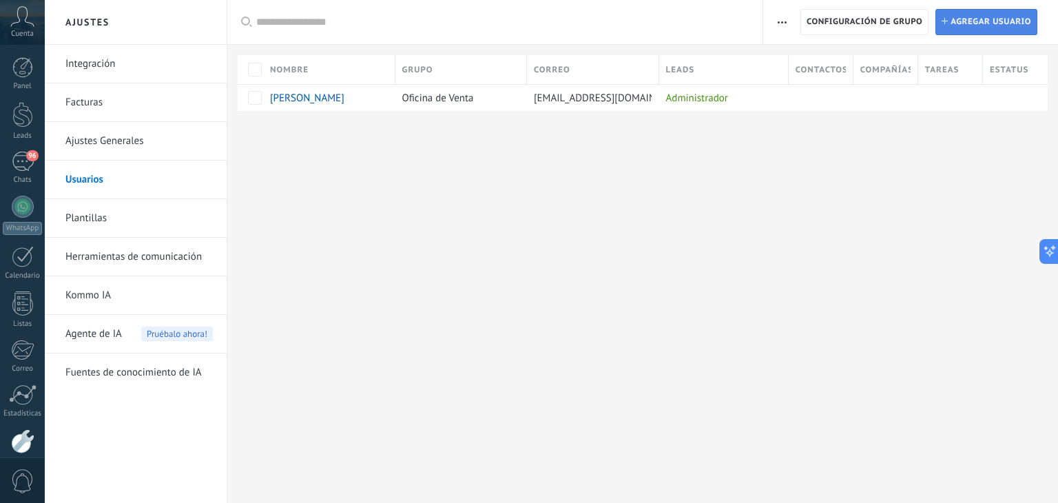
click at [979, 14] on span "Agregar usuario" at bounding box center [991, 22] width 81 height 25
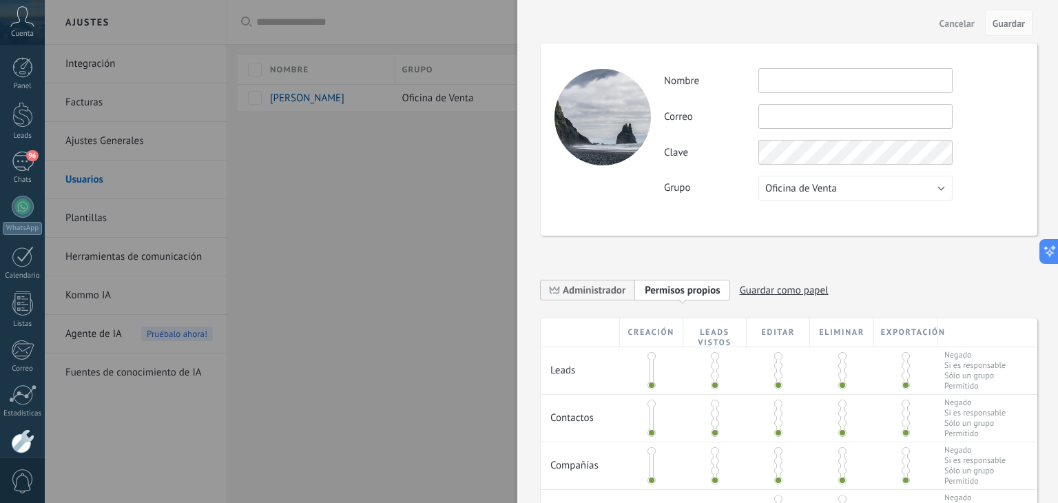
click at [766, 88] on input "text" at bounding box center [856, 80] width 194 height 25
click at [943, 183] on button "Oficina de Venta" at bounding box center [856, 188] width 194 height 25
click at [943, 183] on span "Oficina de Venta" at bounding box center [849, 188] width 198 height 13
click at [959, 19] on span "Cancelar" at bounding box center [957, 24] width 35 height 10
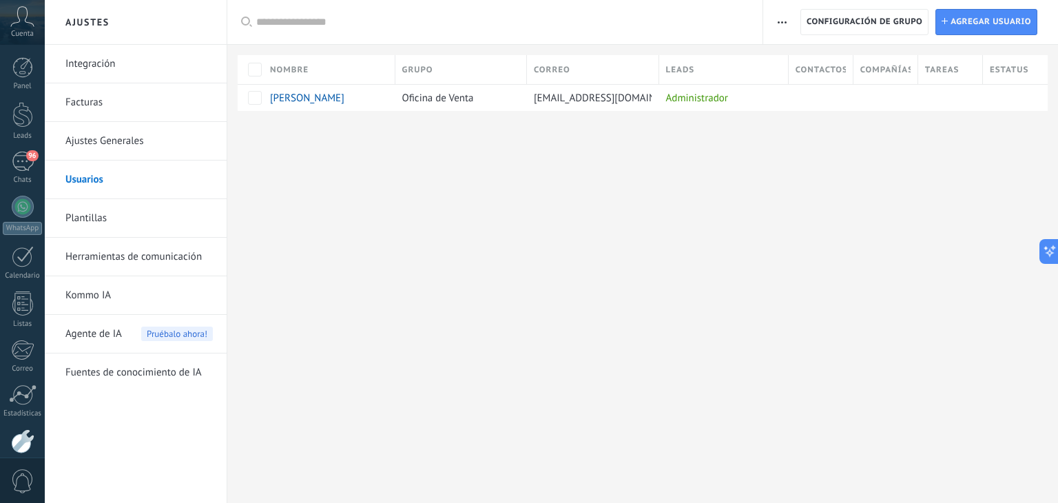
click at [85, 223] on link "Plantillas" at bounding box center [138, 218] width 147 height 39
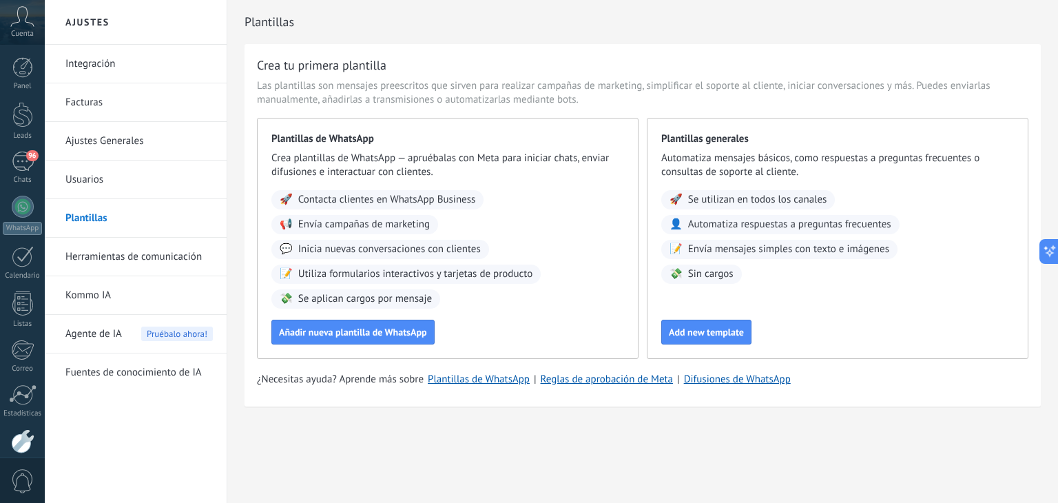
click at [178, 250] on link "Herramientas de comunicación" at bounding box center [138, 257] width 147 height 39
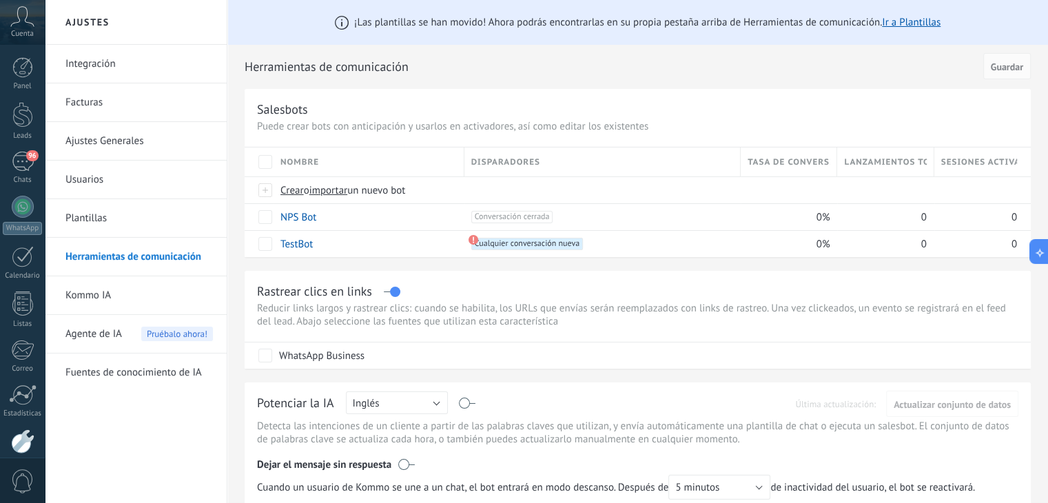
click at [91, 296] on link "Kommo IA" at bounding box center [138, 295] width 147 height 39
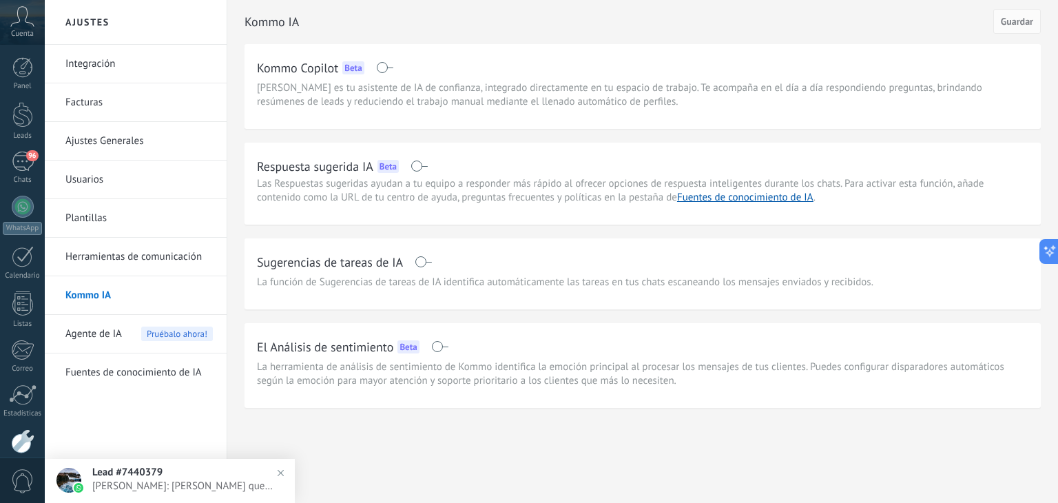
click at [86, 331] on span "Agente de IA" at bounding box center [93, 334] width 57 height 39
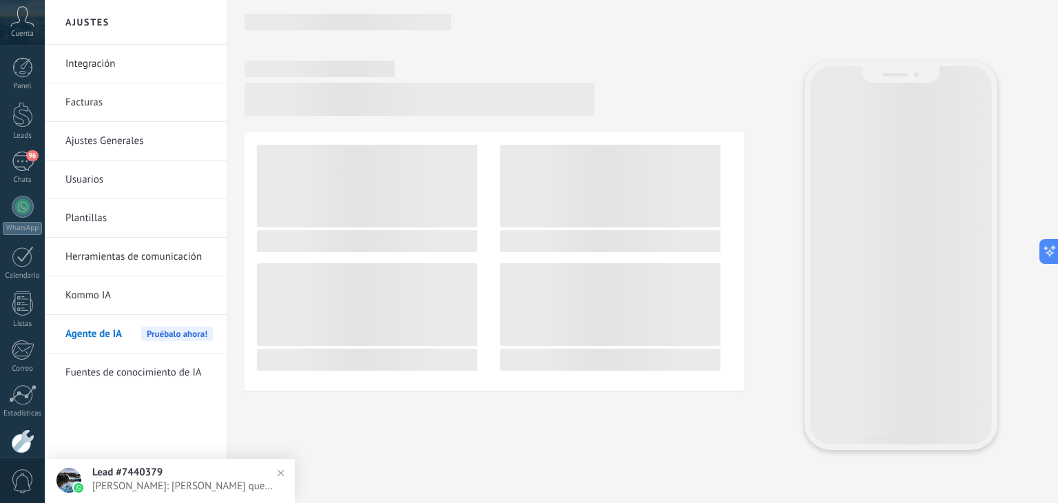
click at [83, 356] on link "Fuentes de conocimiento de IA" at bounding box center [138, 372] width 147 height 39
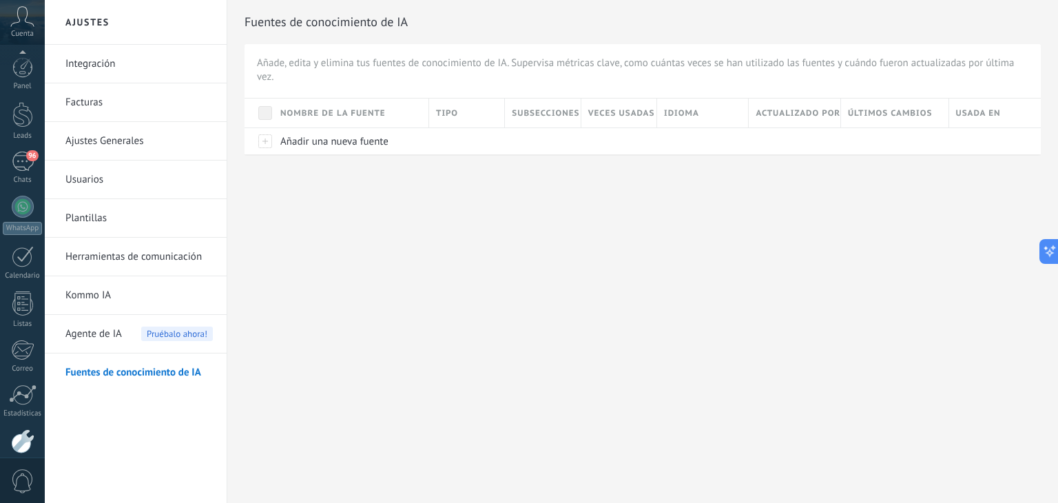
scroll to position [70, 0]
